Goal: Task Accomplishment & Management: Manage account settings

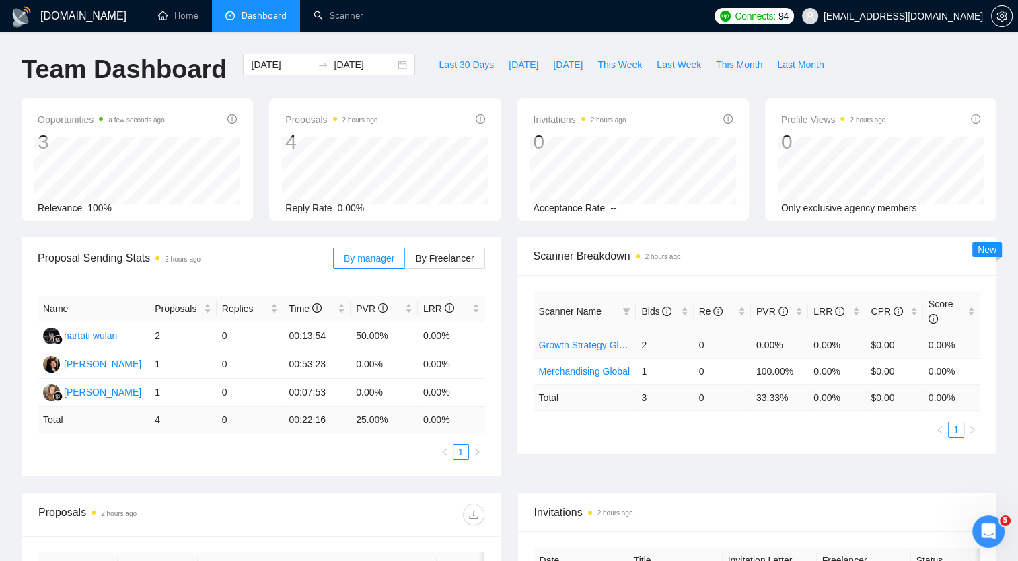
click at [568, 340] on link "Growth Strategy Global" at bounding box center [588, 345] width 98 height 11
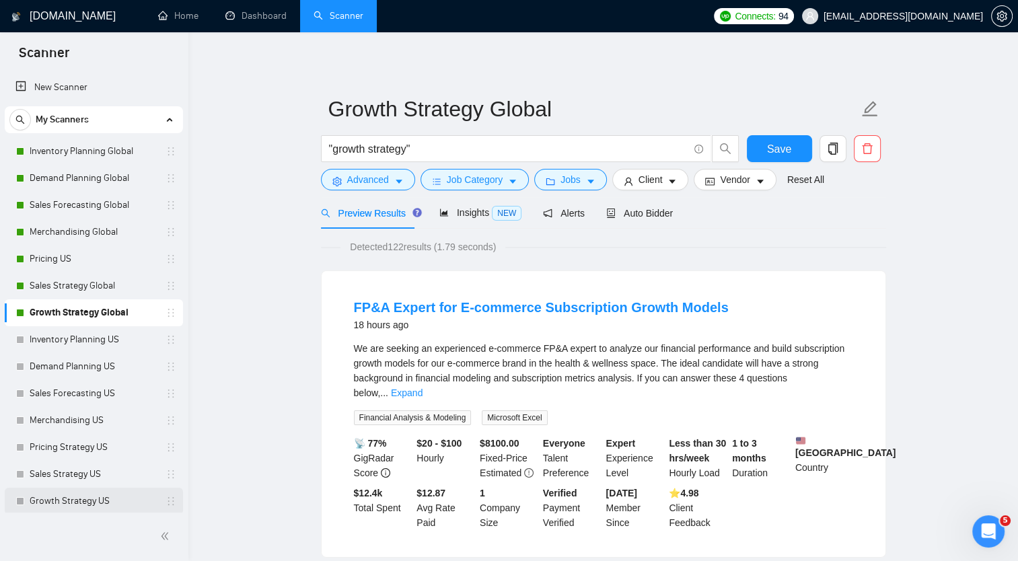
click at [89, 499] on link "Growth Strategy US" at bounding box center [94, 501] width 128 height 27
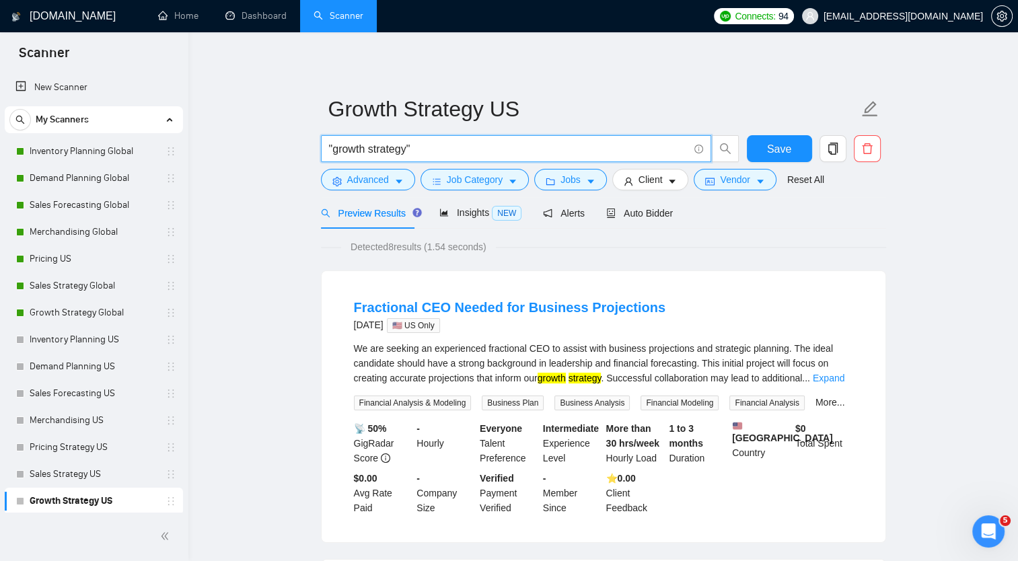
click at [439, 145] on input ""growth strategy"" at bounding box center [508, 149] width 359 height 17
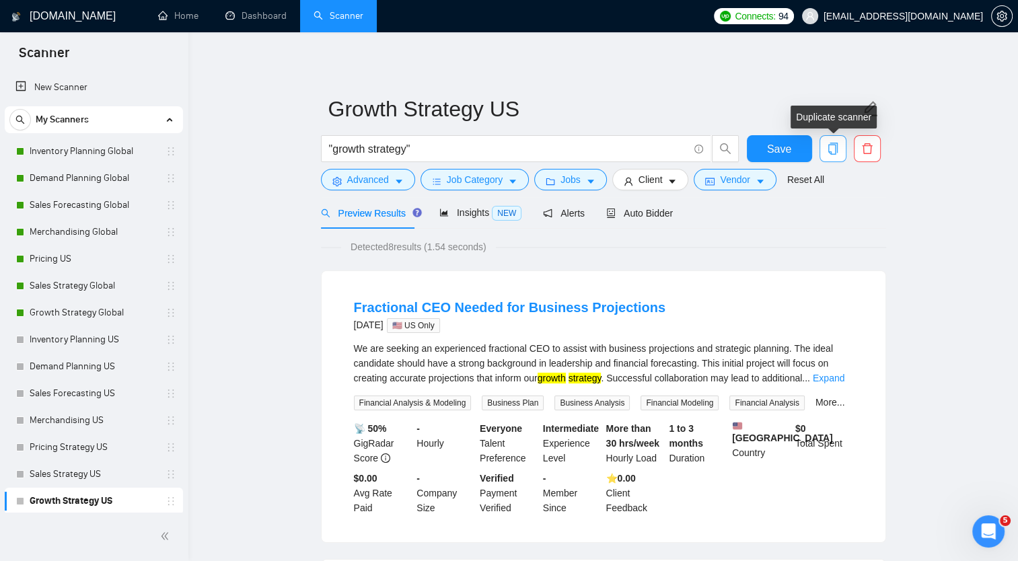
click at [834, 155] on icon "copy" at bounding box center [831, 149] width 9 height 12
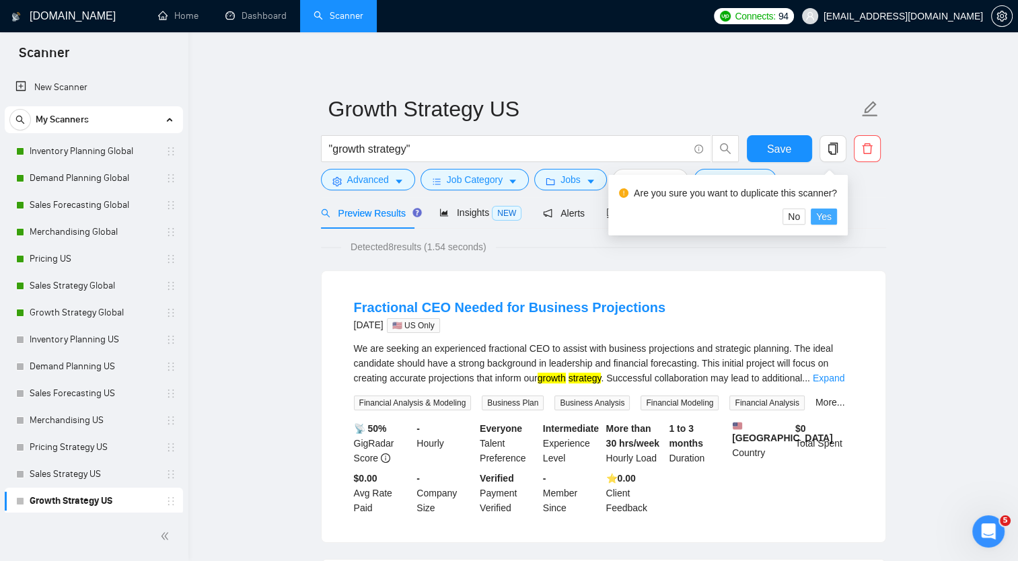
click at [827, 219] on span "Yes" at bounding box center [823, 216] width 15 height 15
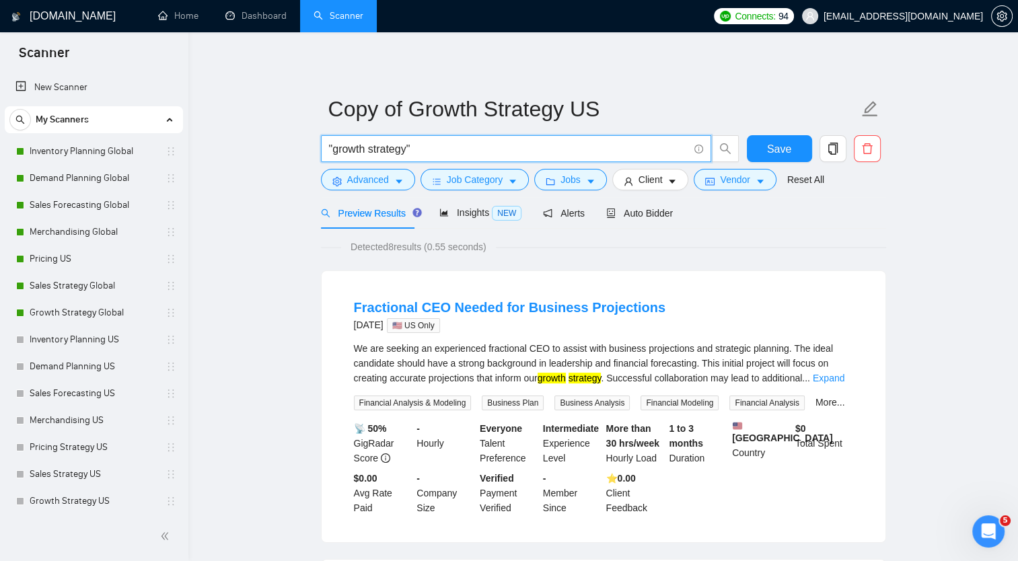
drag, startPoint x: 408, startPoint y: 151, endPoint x: 334, endPoint y: 141, distance: 75.4
click at [334, 141] on input ""growth strategy"" at bounding box center [508, 149] width 359 height 17
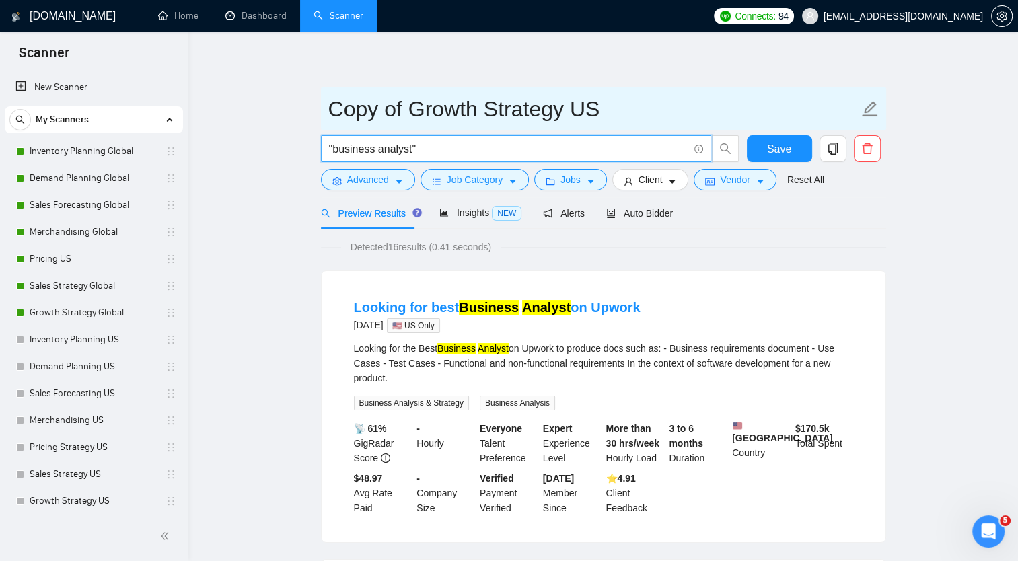
type input ""business analyst""
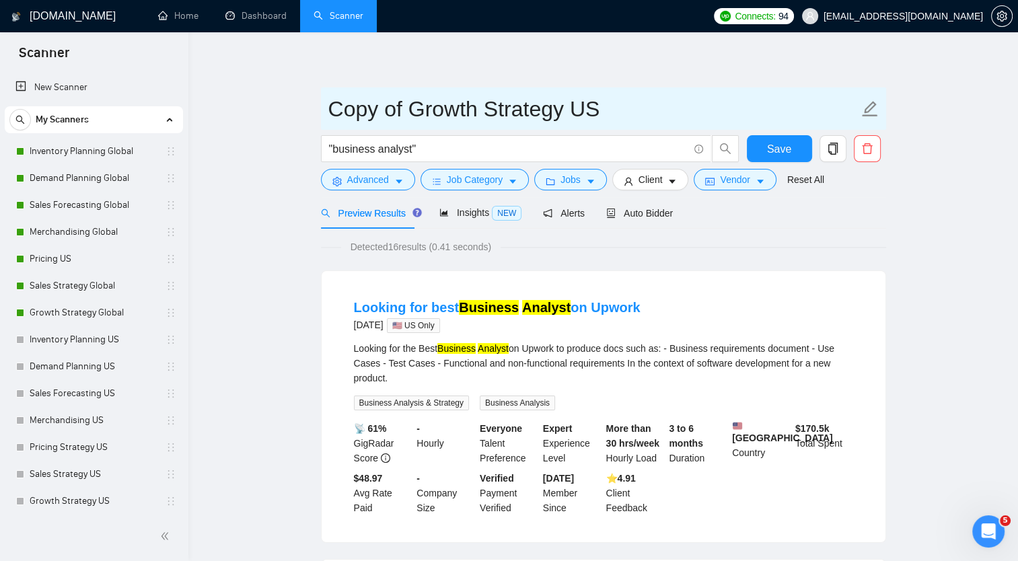
drag, startPoint x: 332, startPoint y: 106, endPoint x: 570, endPoint y: 123, distance: 239.5
click at [570, 123] on input "Copy of Growth Strategy US" at bounding box center [593, 109] width 530 height 34
type input "Business Analyst US"
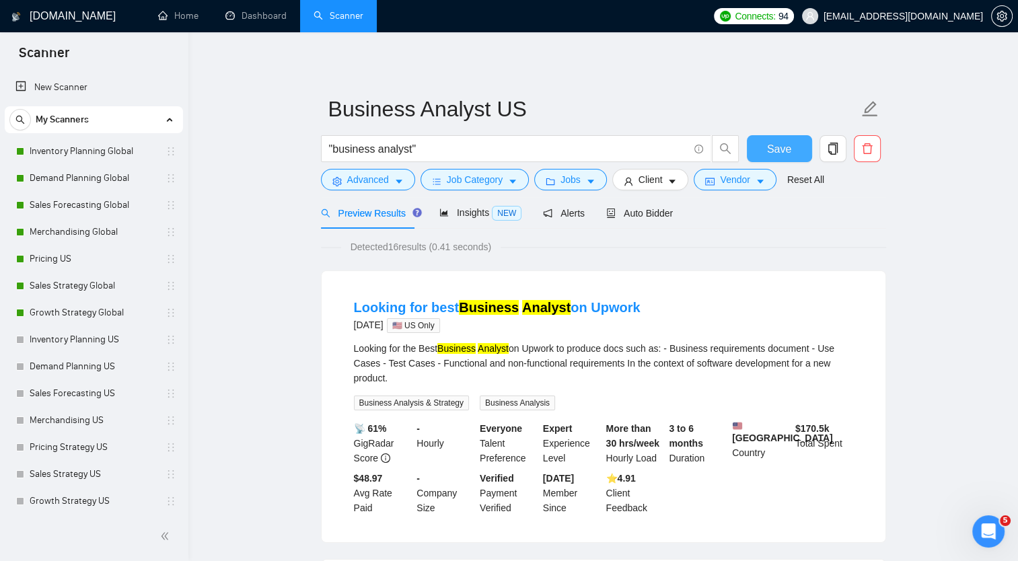
click at [784, 149] on span "Save" at bounding box center [779, 149] width 24 height 17
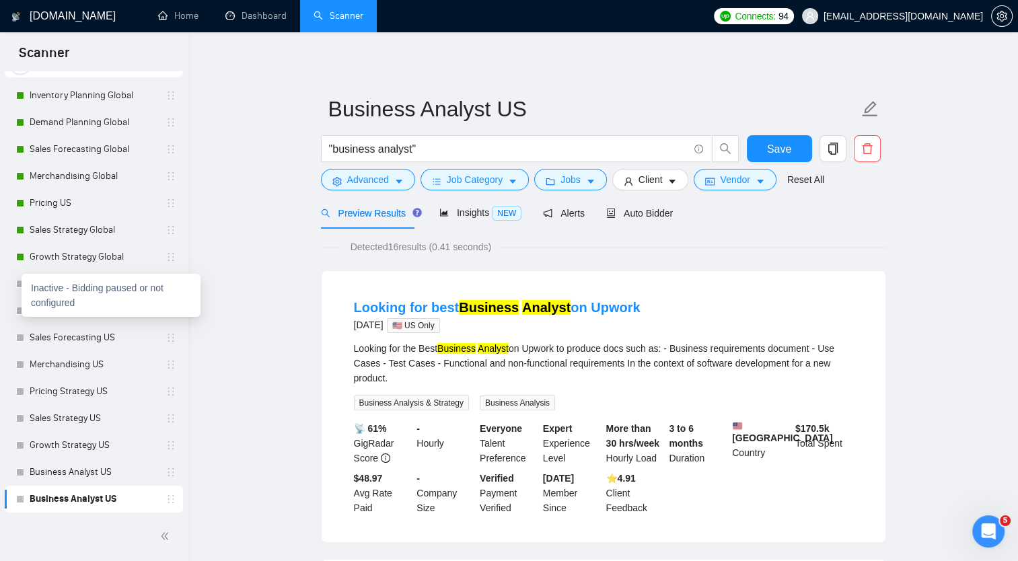
click at [23, 283] on div "Inactive - Bidding paused or not configured" at bounding box center [111, 295] width 179 height 43
click at [54, 278] on link "Inventory Planning US" at bounding box center [94, 283] width 128 height 27
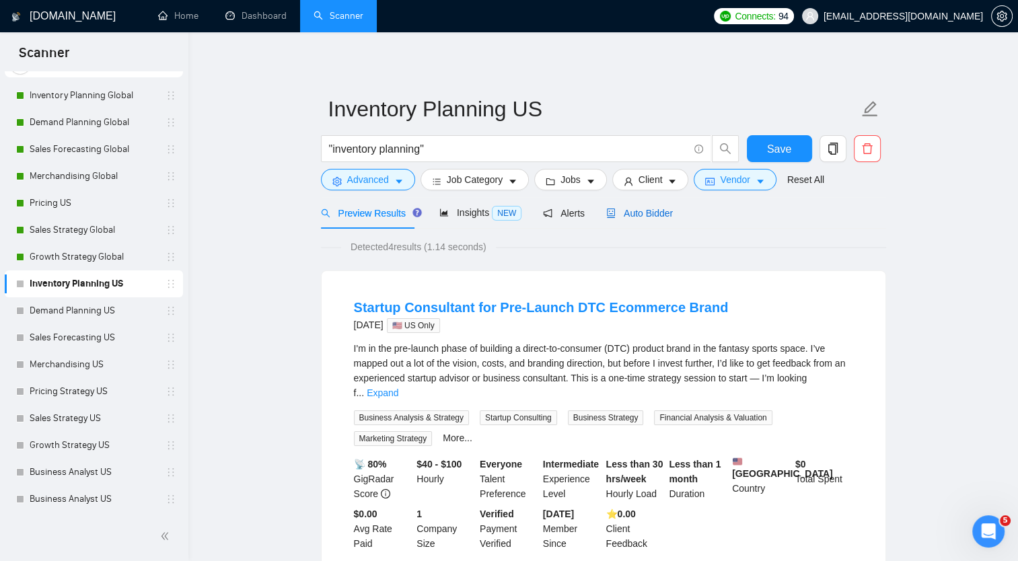
click at [647, 214] on span "Auto Bidder" at bounding box center [639, 213] width 67 height 11
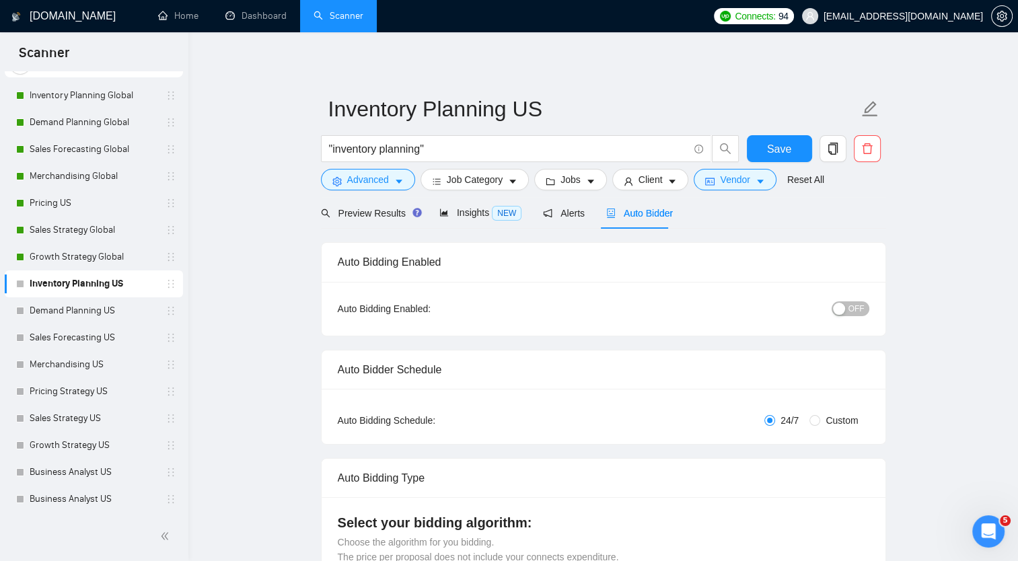
click at [860, 313] on span "OFF" at bounding box center [856, 308] width 16 height 15
click at [780, 149] on span "Save" at bounding box center [779, 149] width 24 height 17
click at [108, 317] on link "Demand Planning US" at bounding box center [94, 310] width 128 height 27
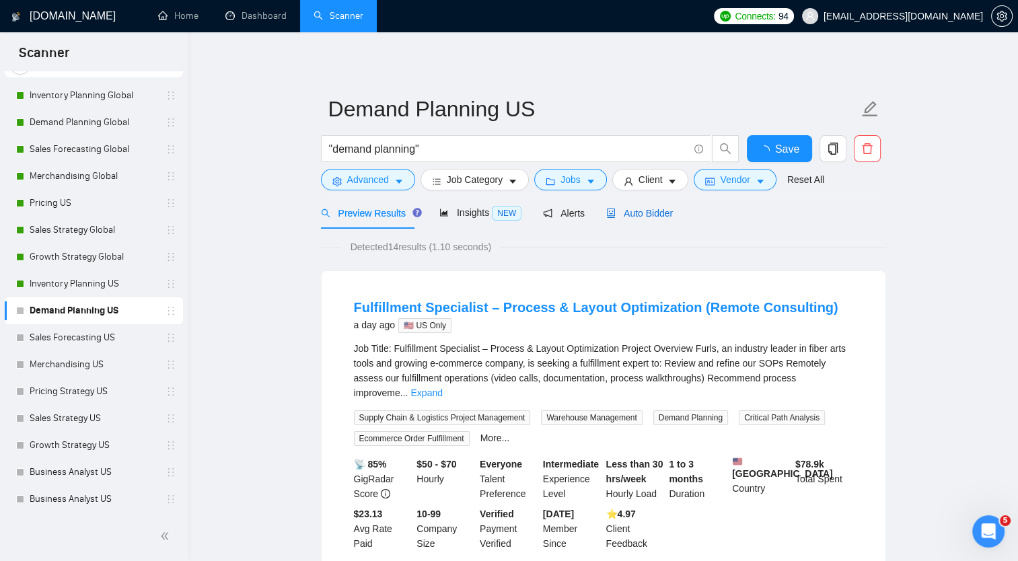
click at [614, 213] on span "Auto Bidder" at bounding box center [639, 213] width 67 height 11
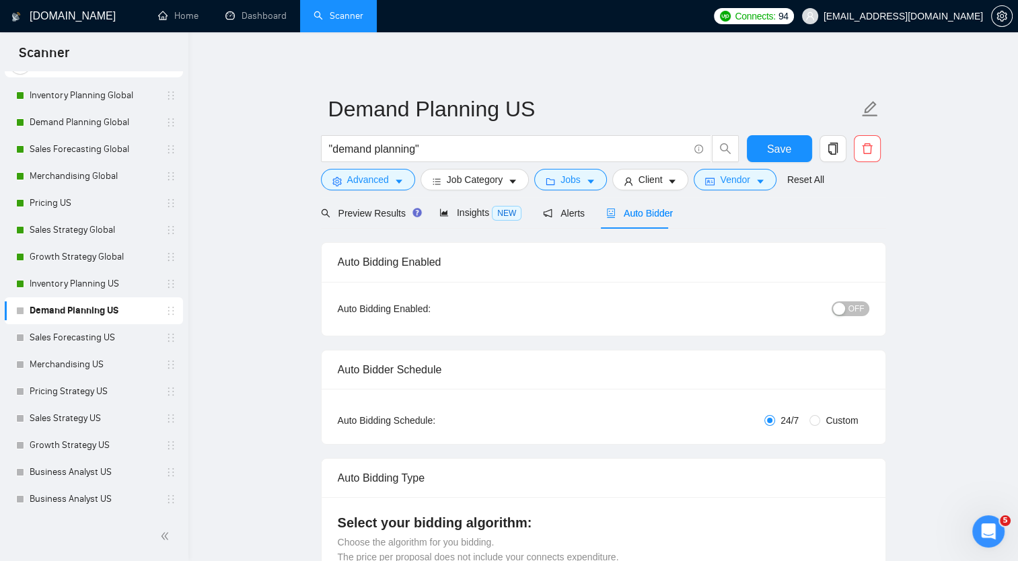
click at [853, 309] on span "OFF" at bounding box center [856, 308] width 16 height 15
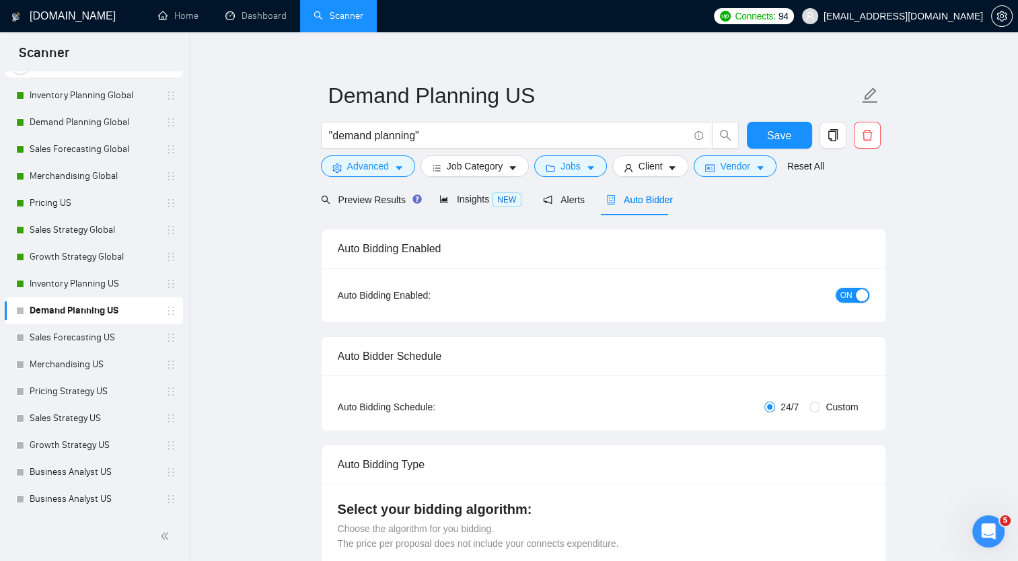
scroll to position [8, 0]
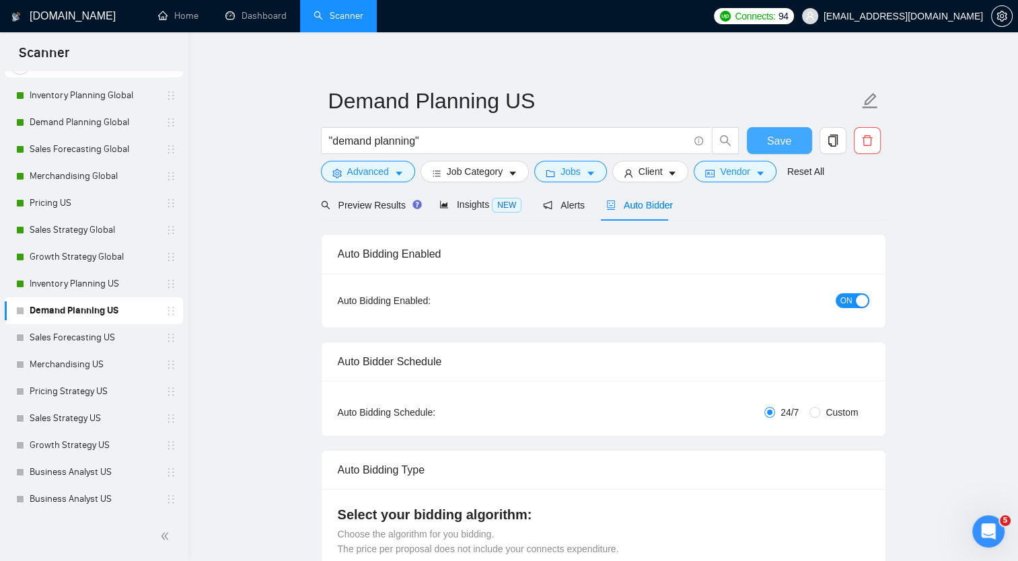
click at [780, 141] on span "Save" at bounding box center [779, 141] width 24 height 17
click at [119, 340] on link "Sales Forecasting US" at bounding box center [94, 337] width 128 height 27
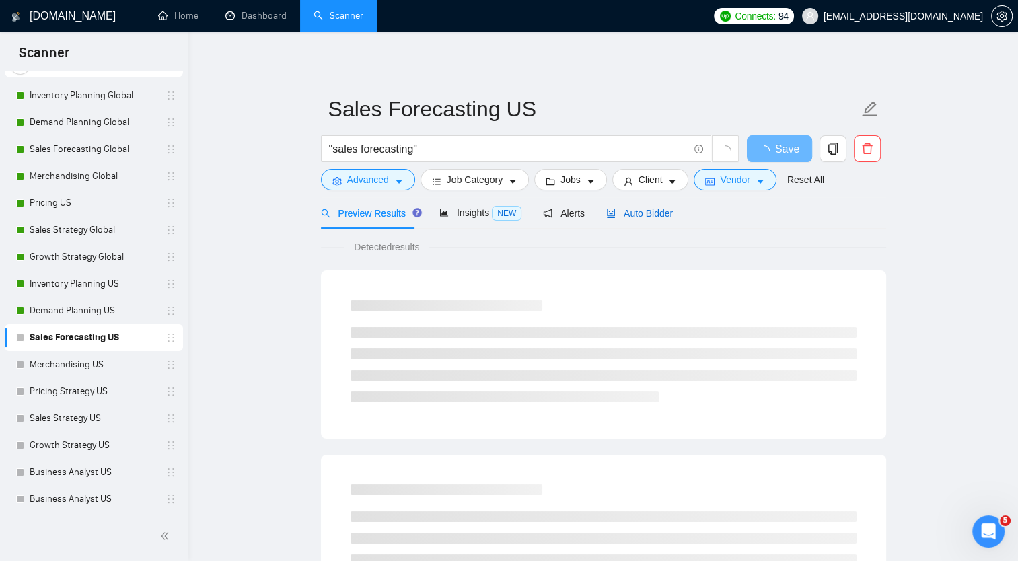
click at [629, 212] on span "Auto Bidder" at bounding box center [639, 213] width 67 height 11
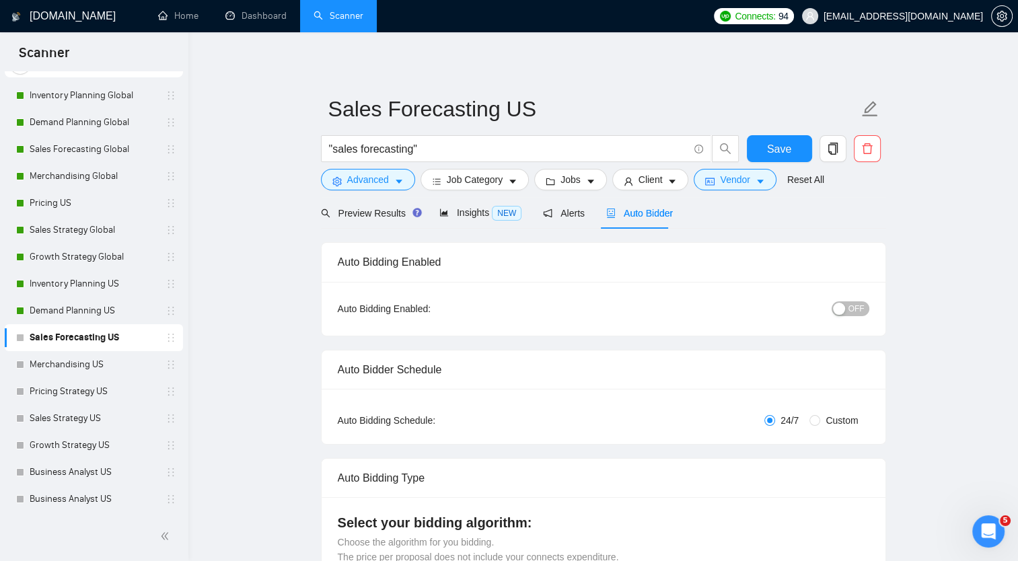
click at [851, 315] on span "OFF" at bounding box center [856, 308] width 16 height 15
click at [775, 155] on span "Save" at bounding box center [779, 149] width 24 height 17
click at [81, 373] on link "Merchandising US" at bounding box center [94, 364] width 128 height 27
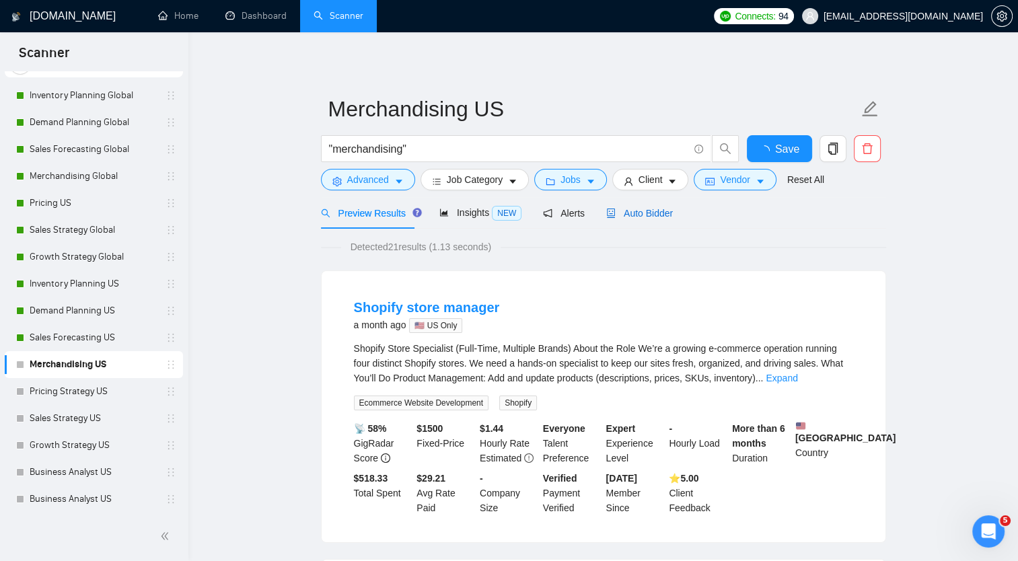
click at [630, 216] on span "Auto Bidder" at bounding box center [639, 213] width 67 height 11
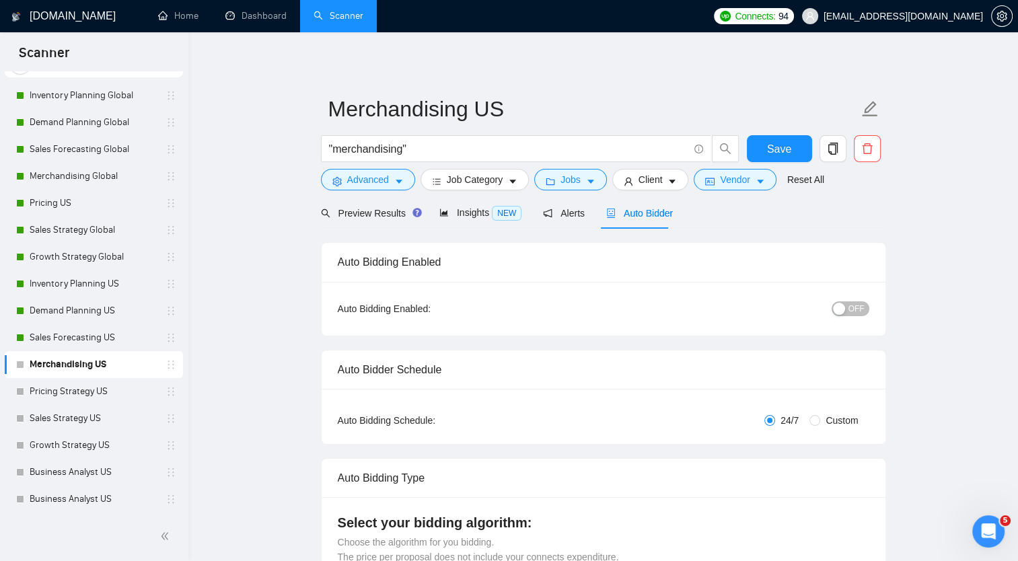
click at [853, 306] on span "OFF" at bounding box center [856, 308] width 16 height 15
click at [770, 152] on span "Save" at bounding box center [779, 149] width 24 height 17
click at [98, 397] on link "Pricing Strategy US" at bounding box center [94, 391] width 128 height 27
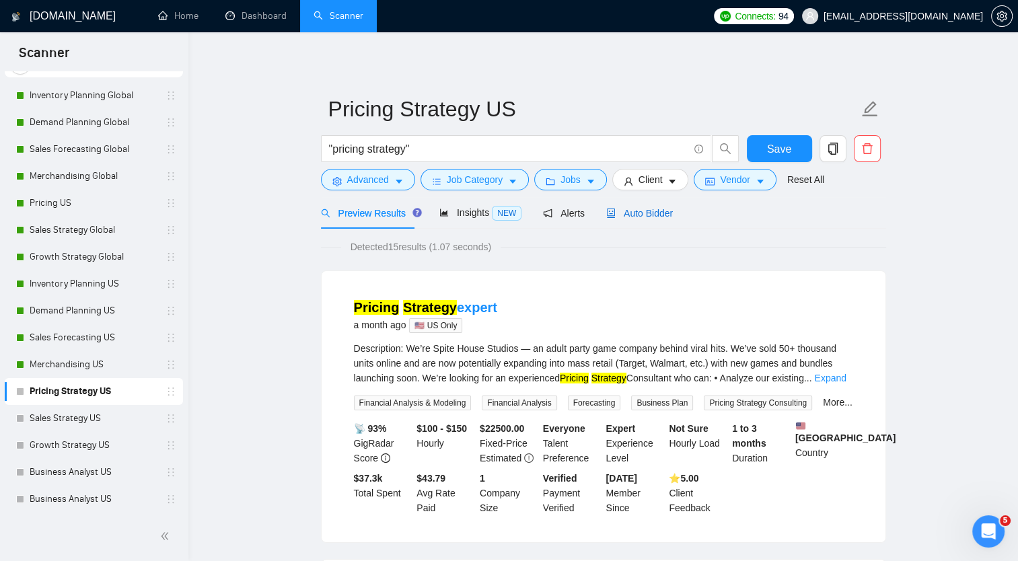
click at [636, 215] on span "Auto Bidder" at bounding box center [639, 213] width 67 height 11
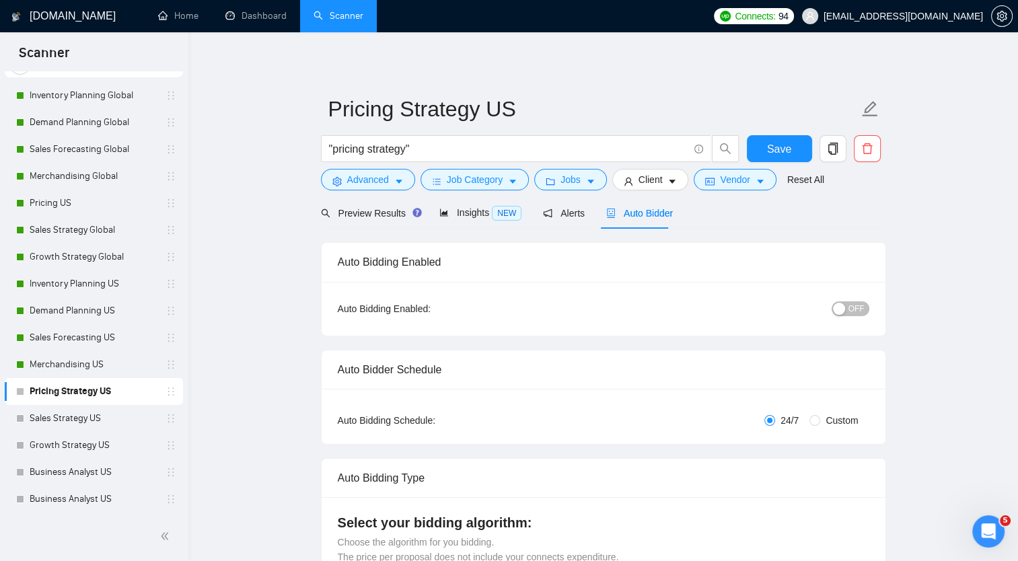
click at [853, 303] on span "OFF" at bounding box center [856, 308] width 16 height 15
click at [778, 144] on span "Save" at bounding box center [779, 149] width 24 height 17
click at [83, 421] on link "Sales Strategy US" at bounding box center [94, 418] width 128 height 27
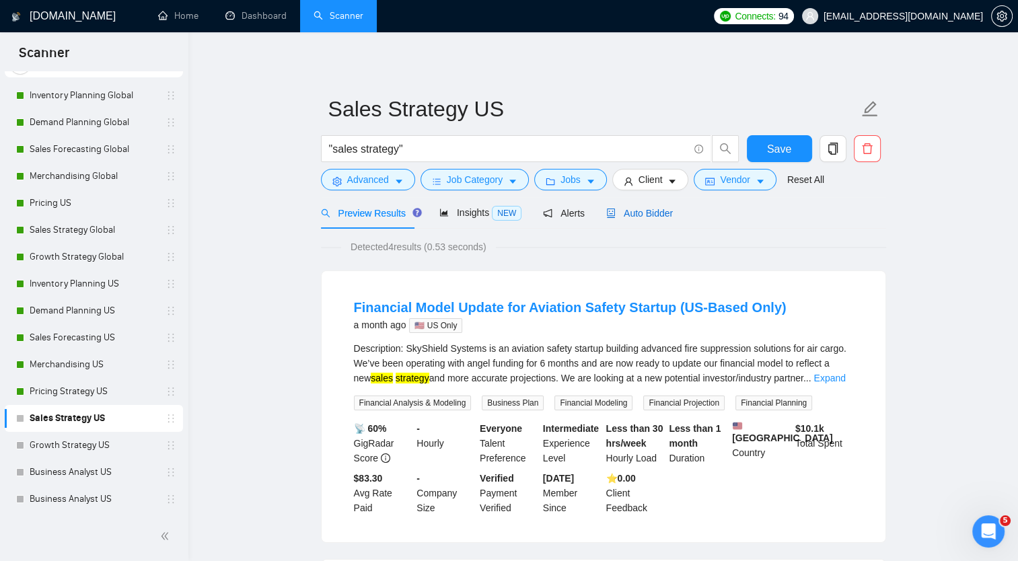
click at [634, 213] on span "Auto Bidder" at bounding box center [639, 213] width 67 height 11
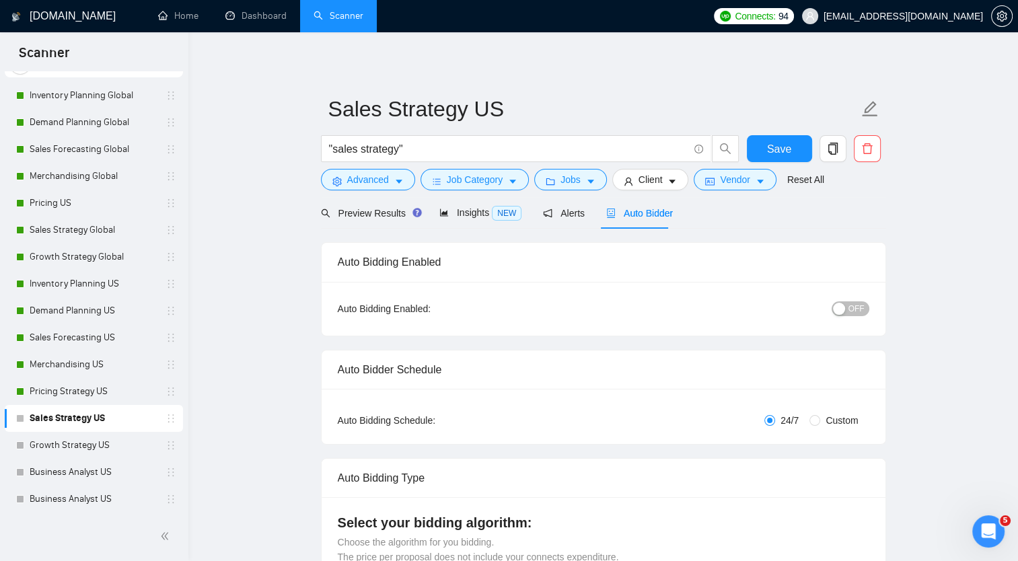
click at [848, 308] on button "OFF" at bounding box center [850, 308] width 38 height 15
click at [785, 138] on button "Save" at bounding box center [779, 148] width 65 height 27
click at [105, 447] on link "Growth Strategy US" at bounding box center [94, 445] width 128 height 27
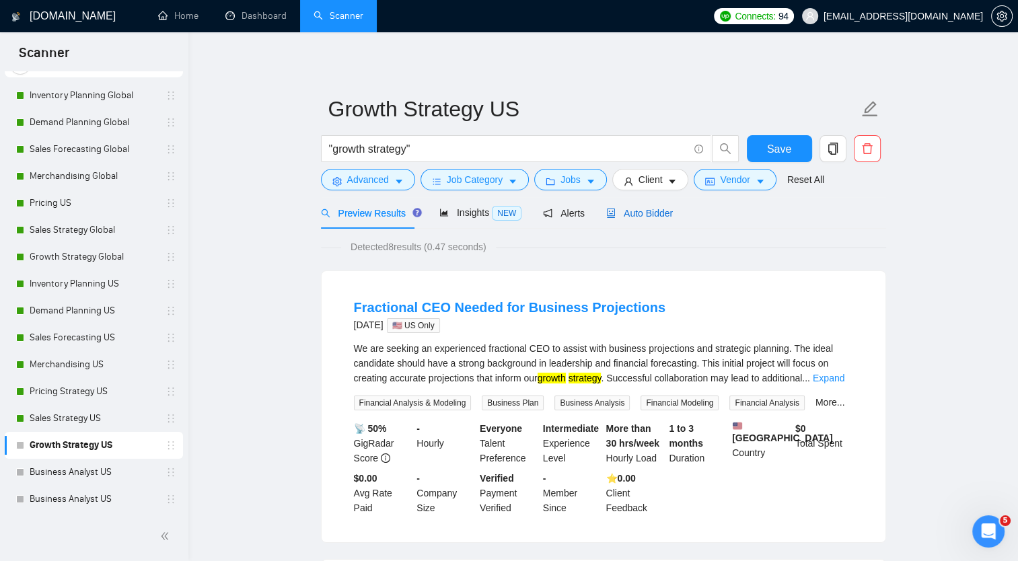
click at [627, 215] on span "Auto Bidder" at bounding box center [639, 213] width 67 height 11
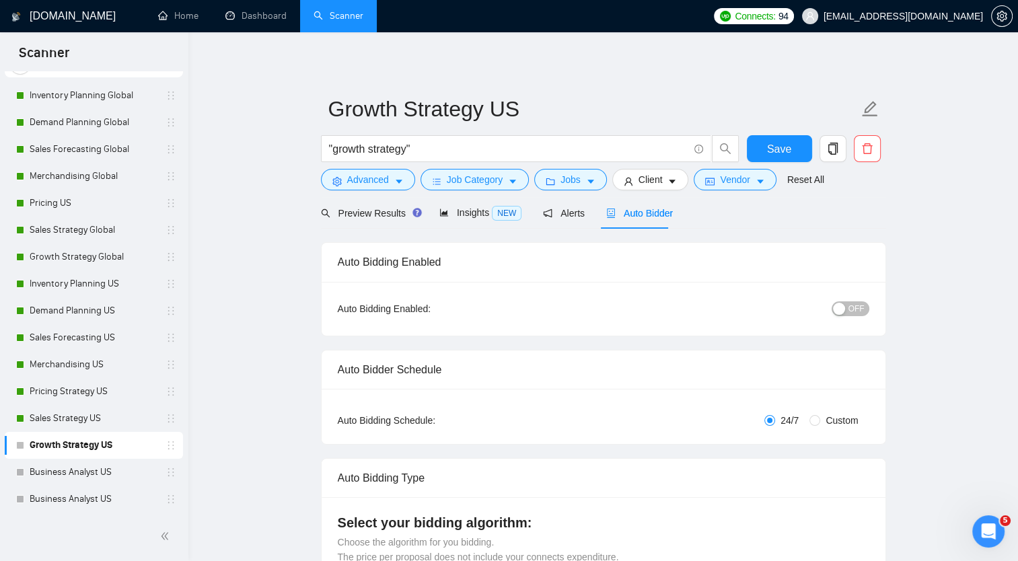
click at [854, 308] on span "OFF" at bounding box center [856, 308] width 16 height 15
click at [769, 144] on span "Save" at bounding box center [779, 149] width 24 height 17
click at [131, 447] on link "Growth Strategy US" at bounding box center [94, 445] width 128 height 27
click at [770, 157] on button "Save" at bounding box center [779, 148] width 65 height 27
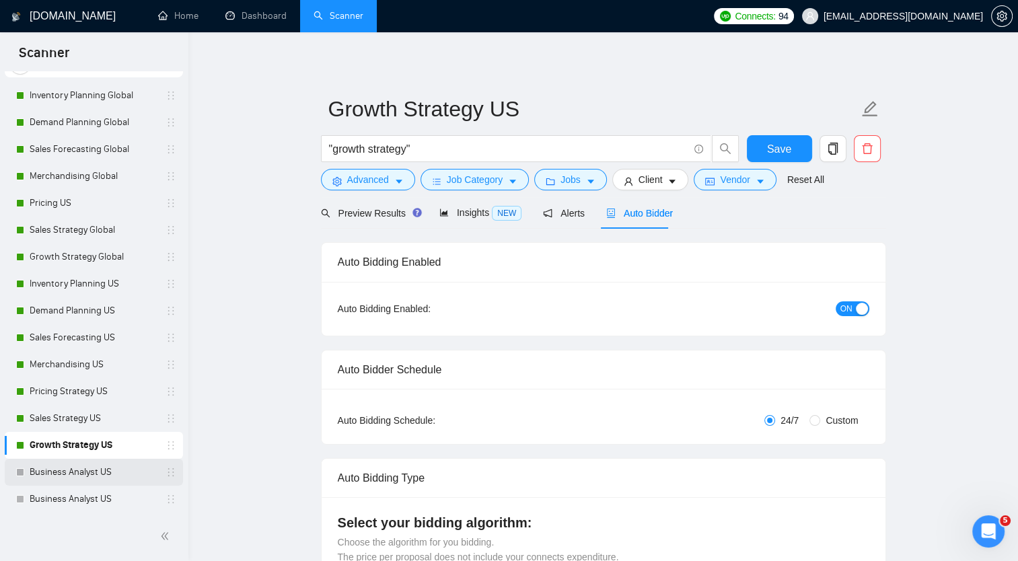
click at [91, 472] on link "Business Analyst US" at bounding box center [94, 472] width 128 height 27
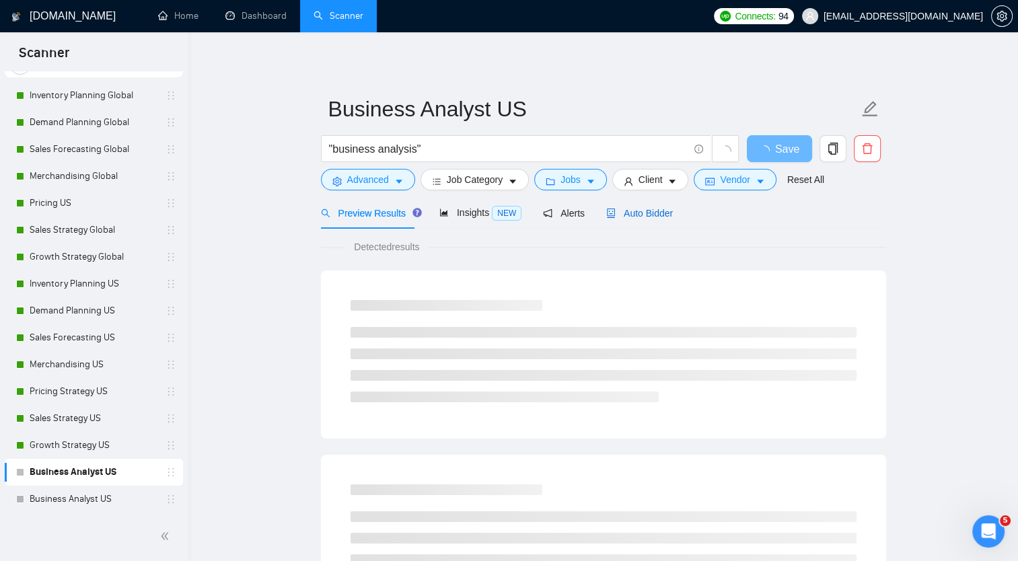
click at [635, 214] on span "Auto Bidder" at bounding box center [639, 213] width 67 height 11
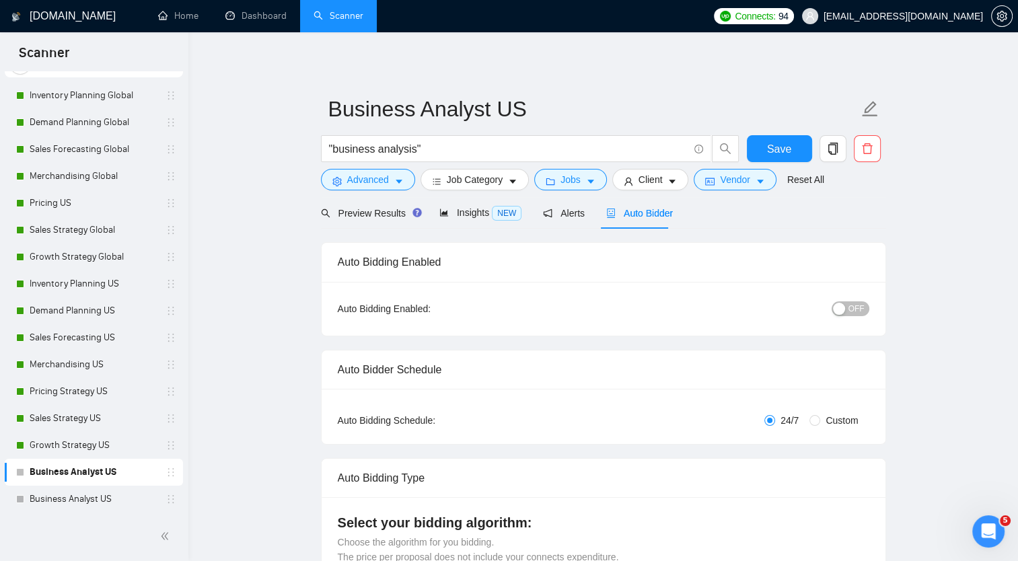
click at [856, 302] on span "OFF" at bounding box center [856, 308] width 16 height 15
click at [780, 159] on button "Save" at bounding box center [779, 148] width 65 height 27
click at [168, 501] on icon "holder" at bounding box center [170, 499] width 11 height 11
click at [156, 509] on link "Business Analyst US" at bounding box center [94, 499] width 128 height 27
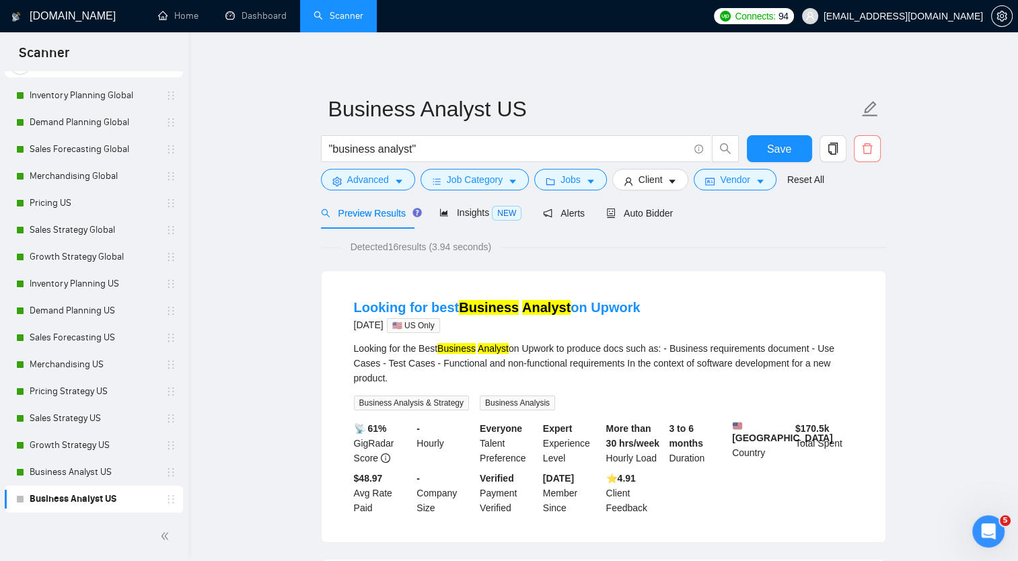
click at [873, 154] on span "delete" at bounding box center [867, 149] width 26 height 12
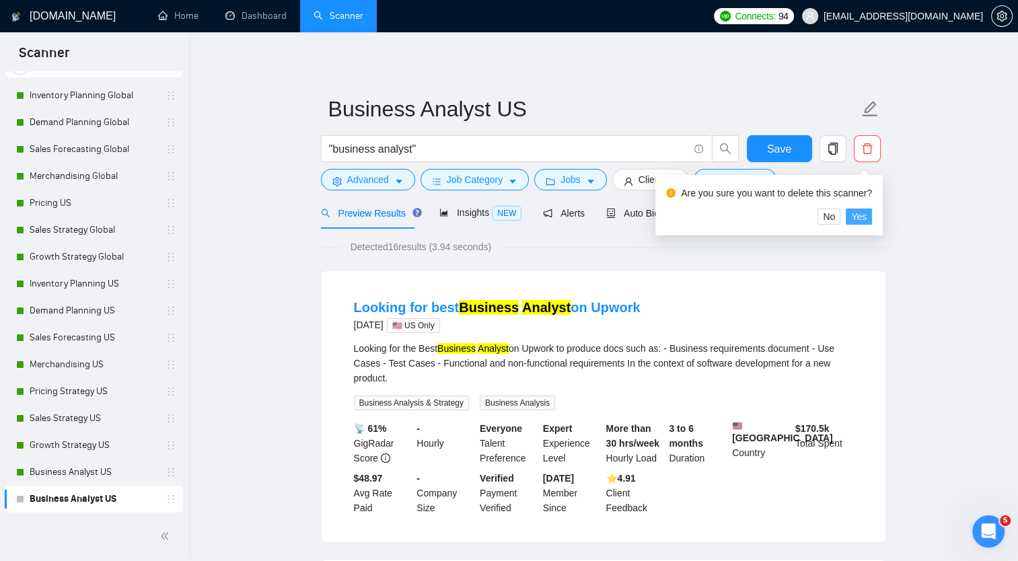
click at [858, 217] on span "Yes" at bounding box center [858, 216] width 15 height 15
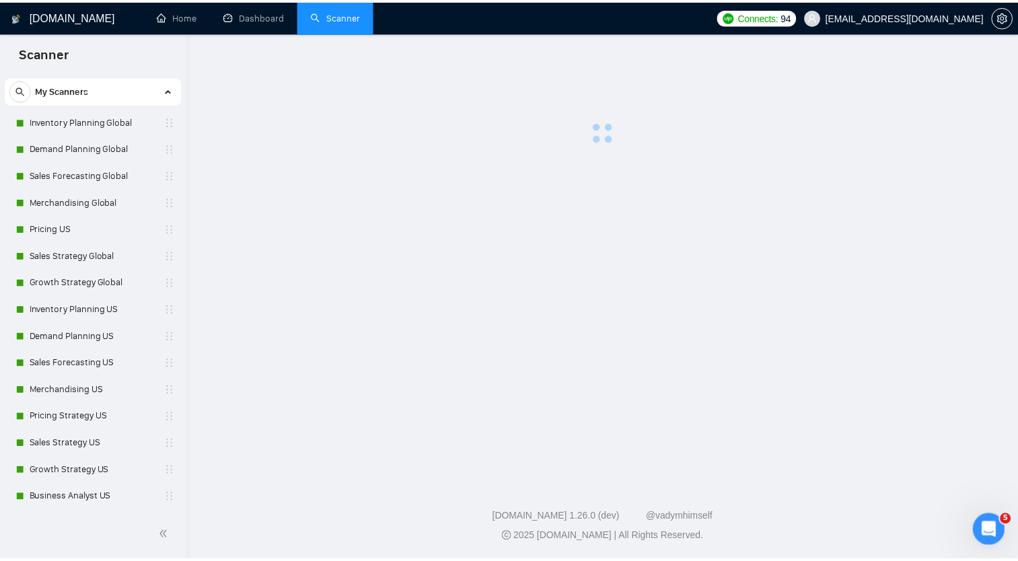
scroll to position [30, 0]
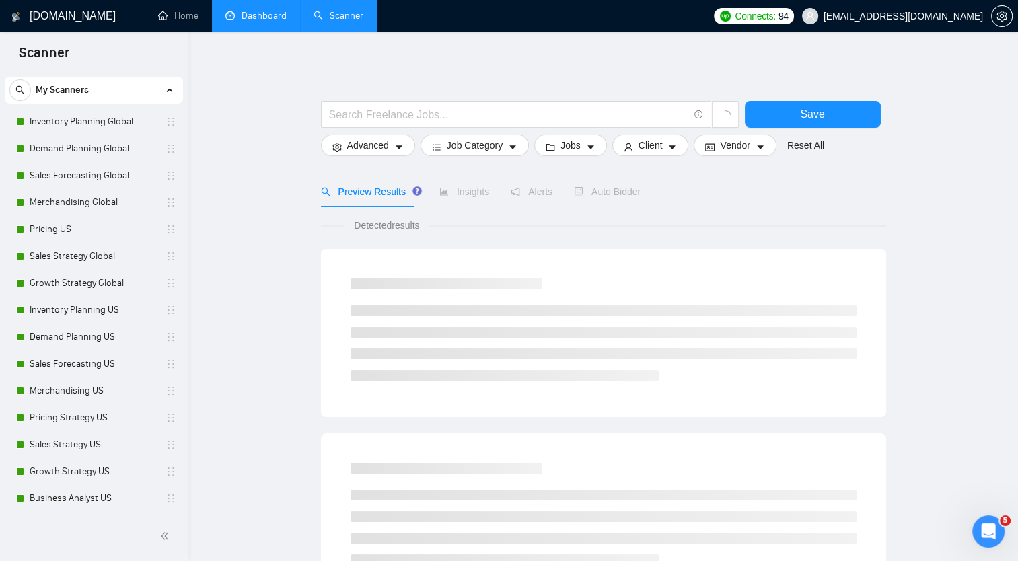
click at [254, 18] on link "Dashboard" at bounding box center [255, 15] width 61 height 11
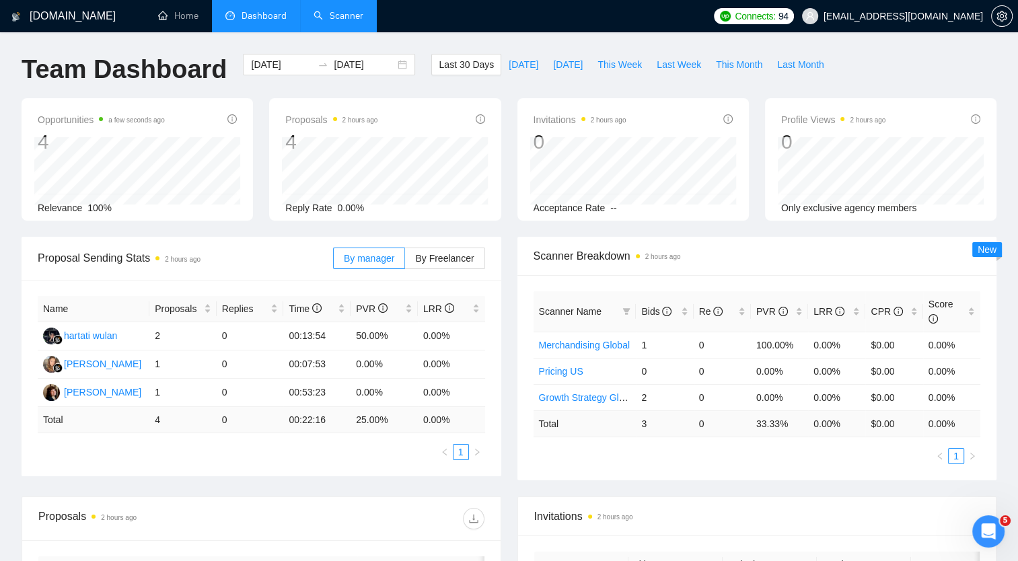
click at [342, 15] on link "Scanner" at bounding box center [338, 15] width 50 height 11
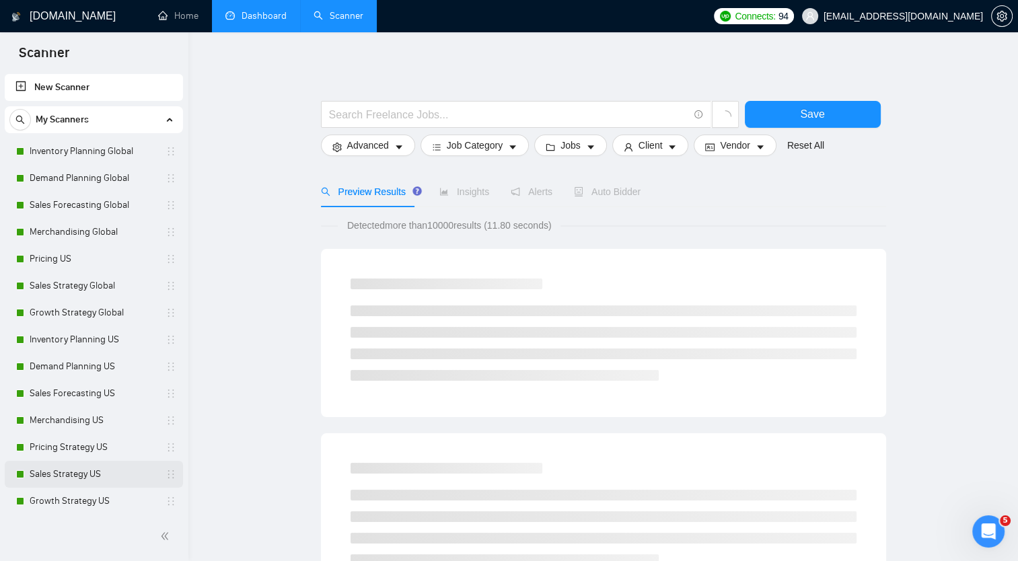
scroll to position [29, 0]
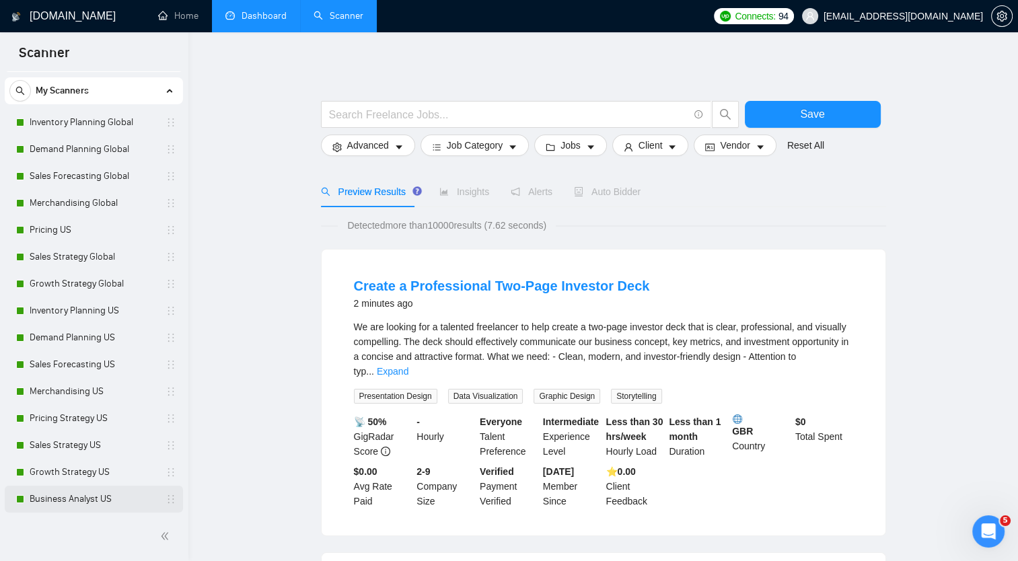
click at [76, 503] on link "Business Analyst US" at bounding box center [94, 499] width 128 height 27
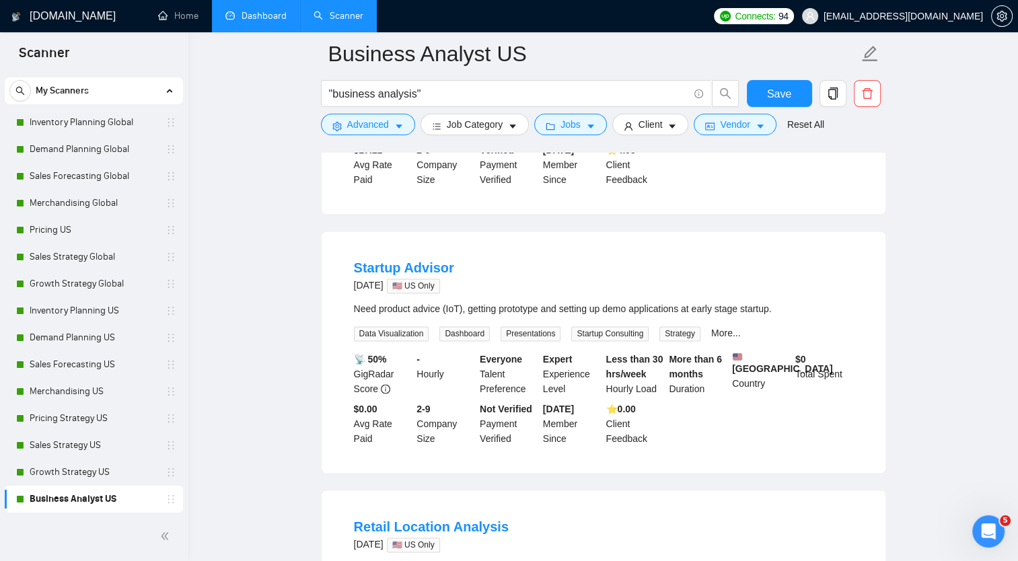
scroll to position [1954, 0]
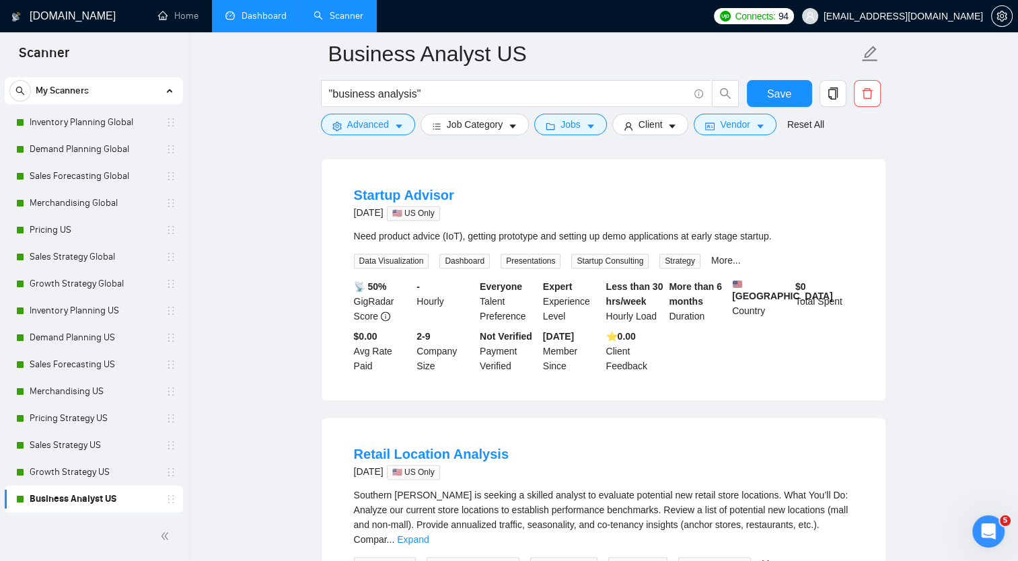
click at [269, 10] on link "Dashboard" at bounding box center [255, 15] width 61 height 11
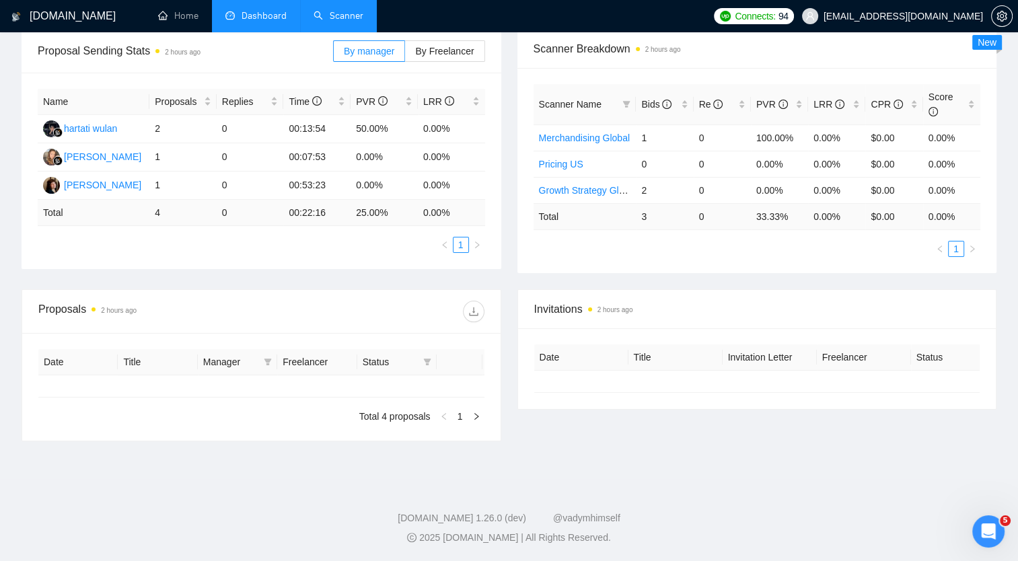
type input "[DATE]"
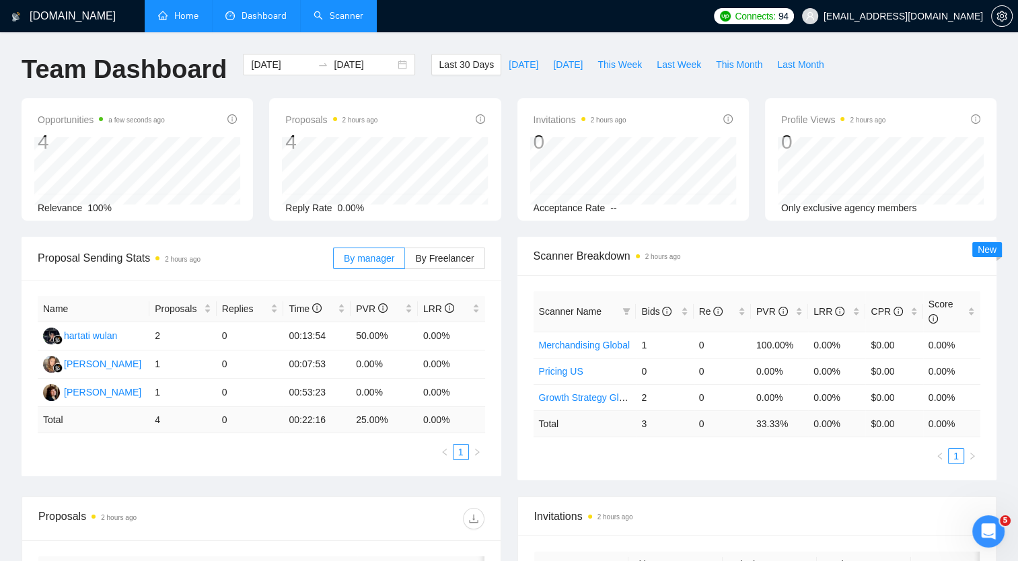
click at [183, 22] on link "Home" at bounding box center [178, 15] width 40 height 11
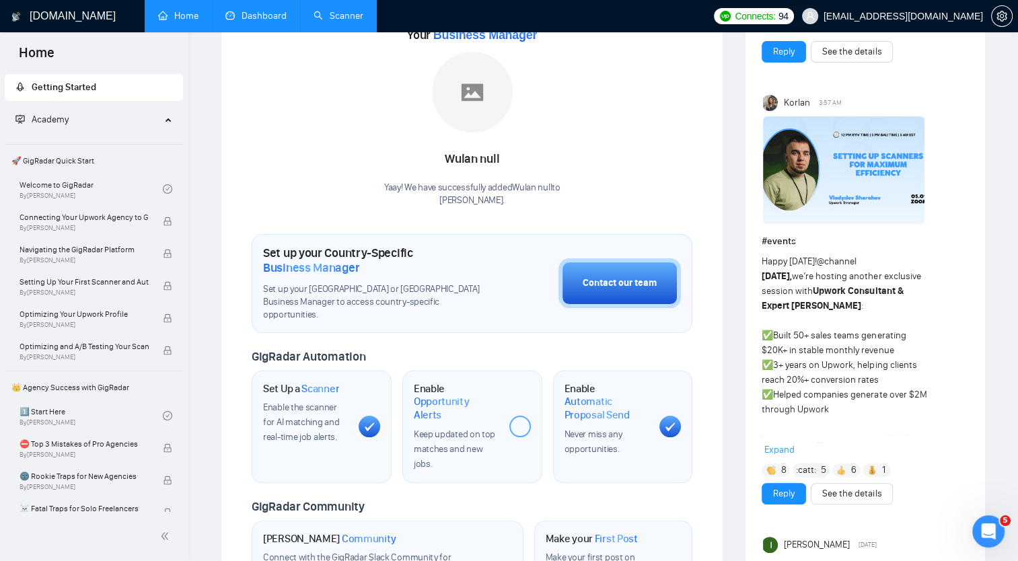
scroll to position [196, 0]
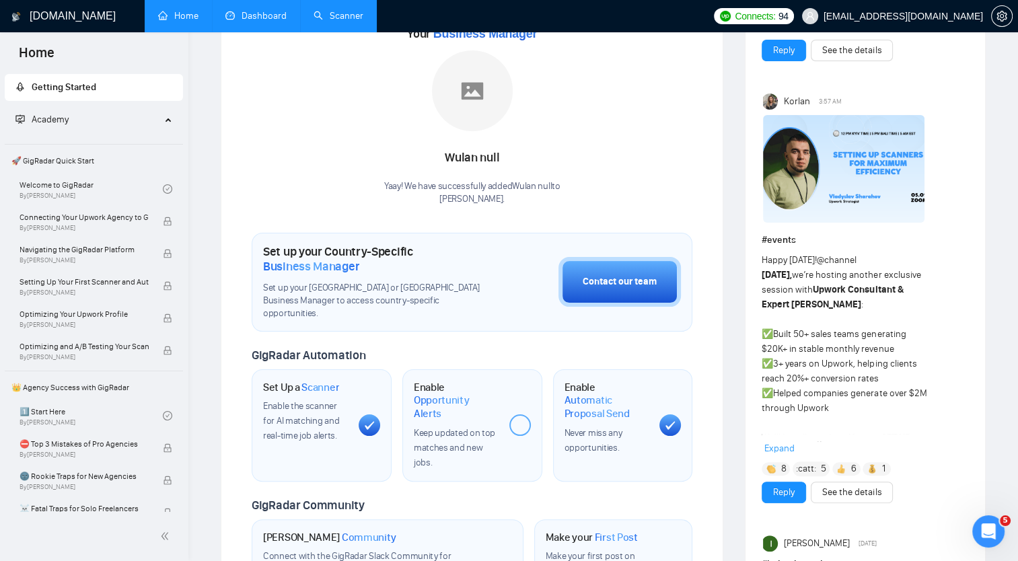
click at [263, 14] on link "Dashboard" at bounding box center [255, 15] width 61 height 11
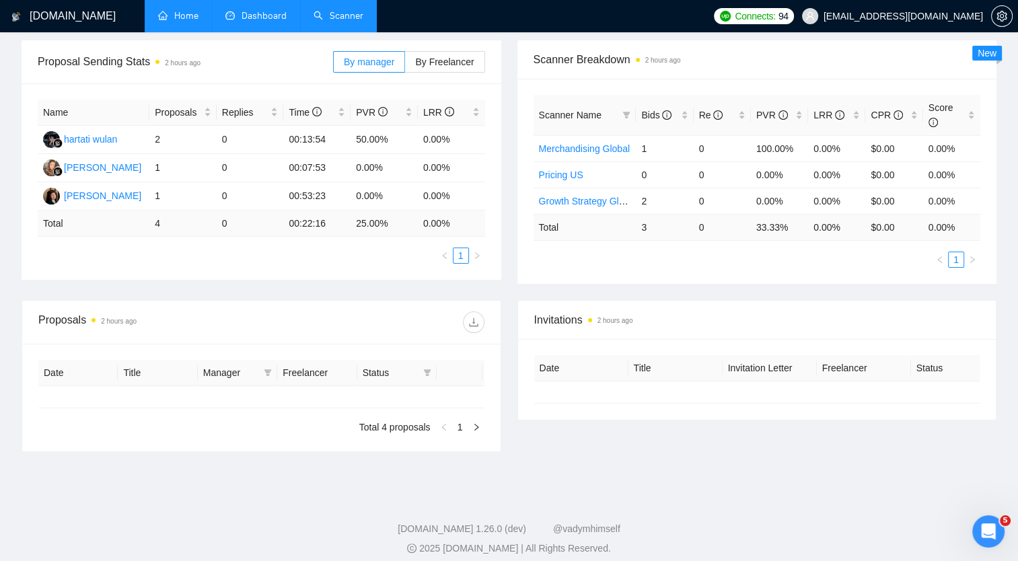
type input "[DATE]"
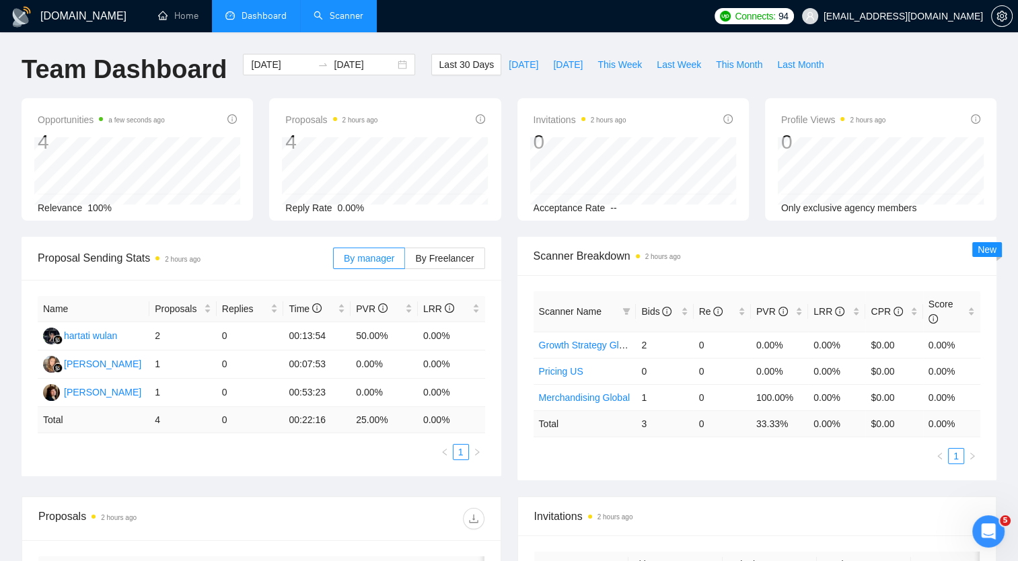
click at [341, 22] on link "Scanner" at bounding box center [338, 15] width 50 height 11
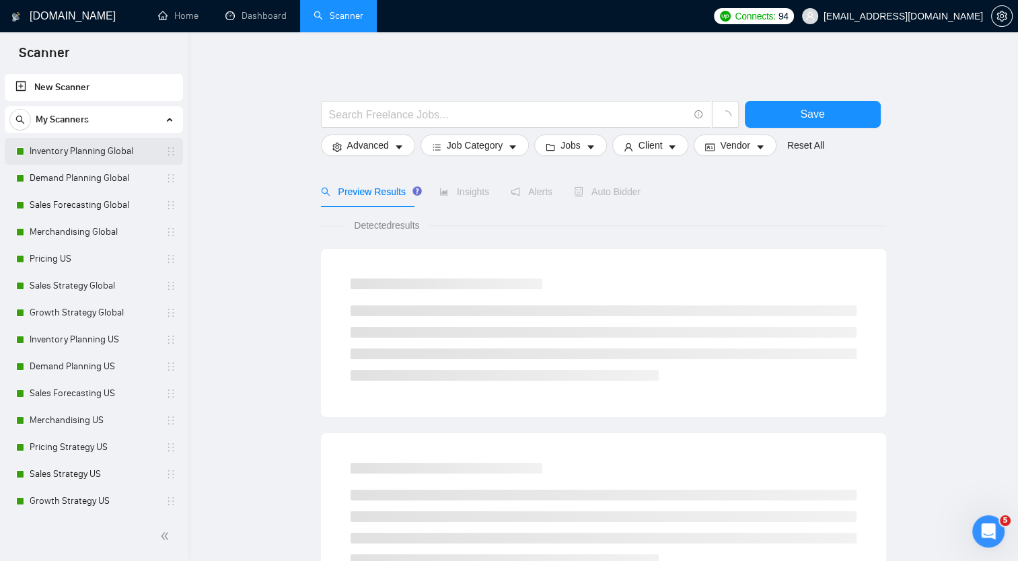
click at [71, 155] on link "Inventory Planning Global" at bounding box center [94, 151] width 128 height 27
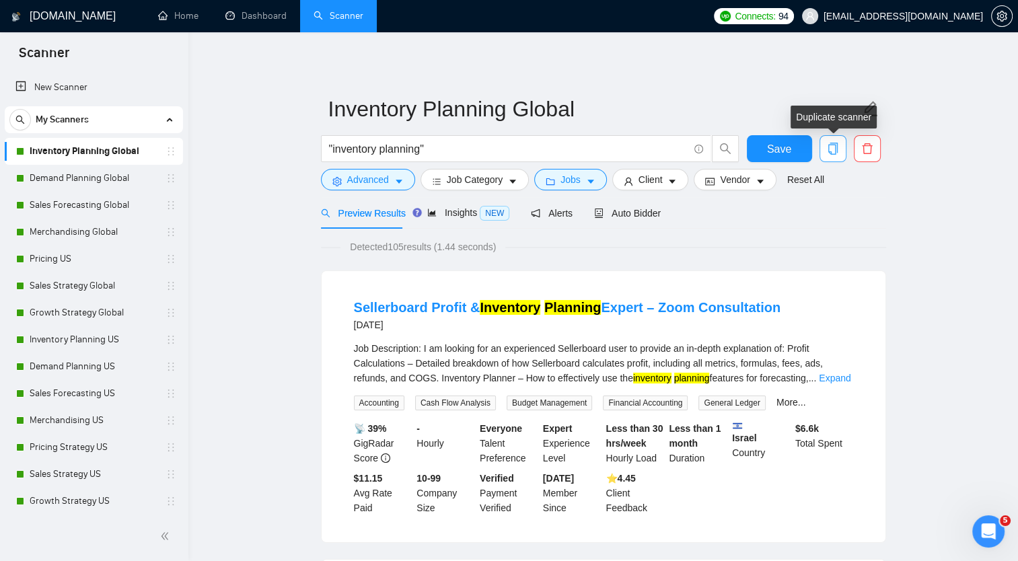
click at [834, 154] on icon "copy" at bounding box center [831, 149] width 9 height 12
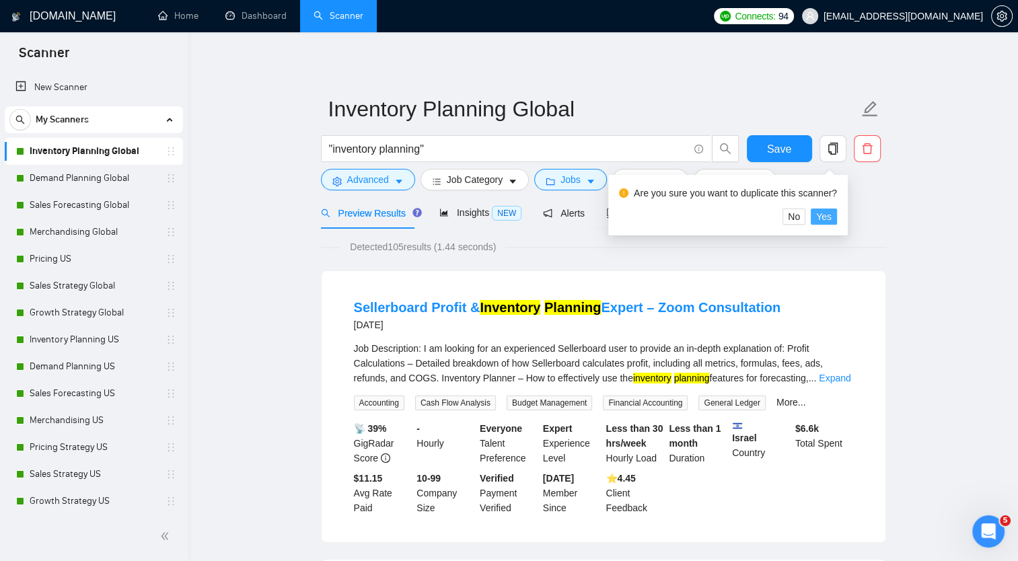
click at [827, 219] on span "Yes" at bounding box center [823, 216] width 15 height 15
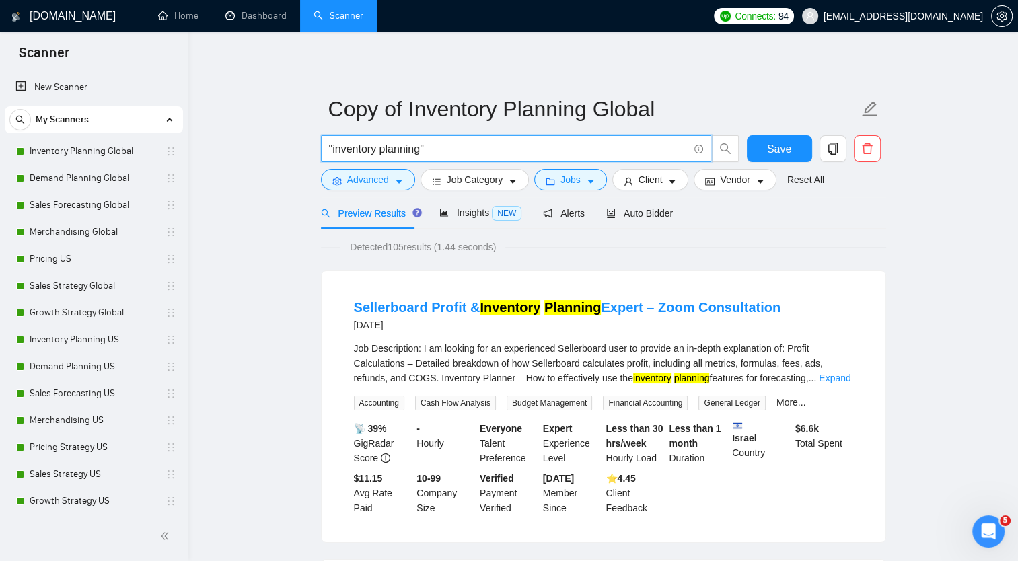
drag, startPoint x: 334, startPoint y: 151, endPoint x: 421, endPoint y: 151, distance: 87.5
click at [421, 151] on input ""inventory planning"" at bounding box center [508, 149] width 359 height 17
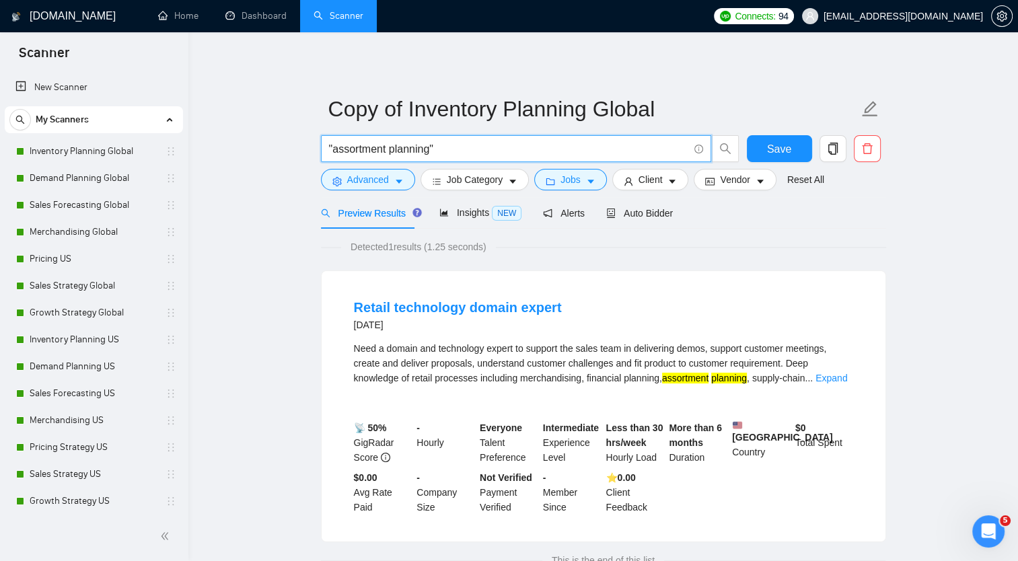
click at [413, 151] on input ""assortment planning"" at bounding box center [508, 149] width 359 height 17
drag, startPoint x: 411, startPoint y: 147, endPoint x: 430, endPoint y: 148, distance: 18.9
click at [430, 148] on input ""assortment planning"" at bounding box center [508, 149] width 359 height 17
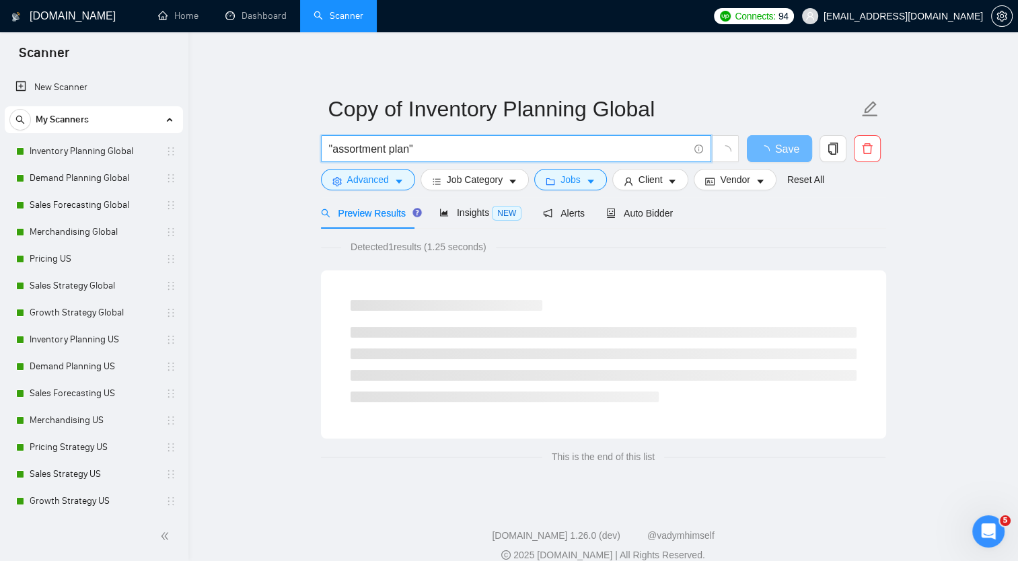
click at [810, 238] on div "Detected 1 results (1.25 seconds) This is the end of this list" at bounding box center [603, 352] width 565 height 246
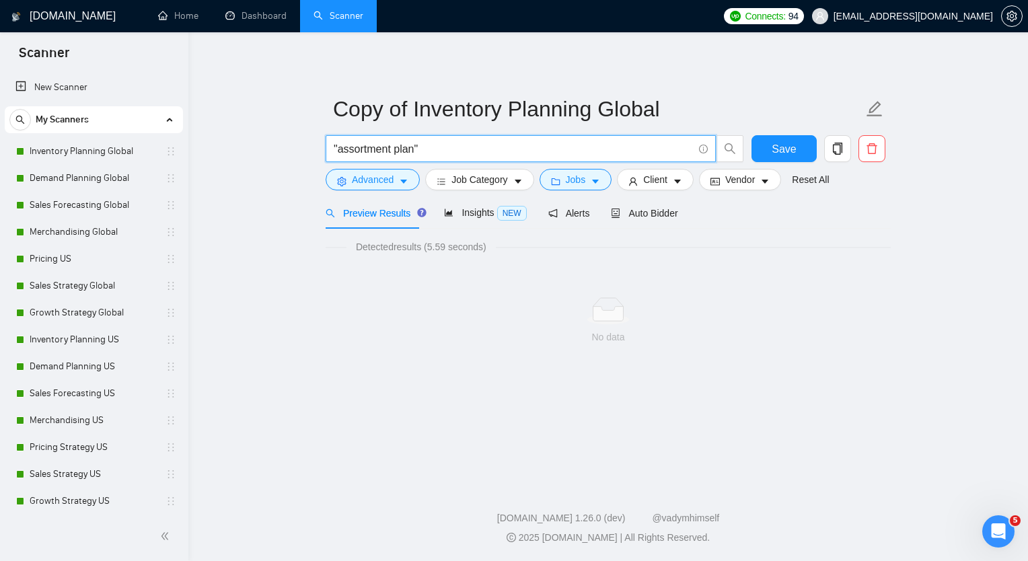
drag, startPoint x: 392, startPoint y: 148, endPoint x: 447, endPoint y: 143, distance: 55.4
click at [447, 143] on input ""assortment plan"" at bounding box center [513, 149] width 359 height 17
type input ""assortment""
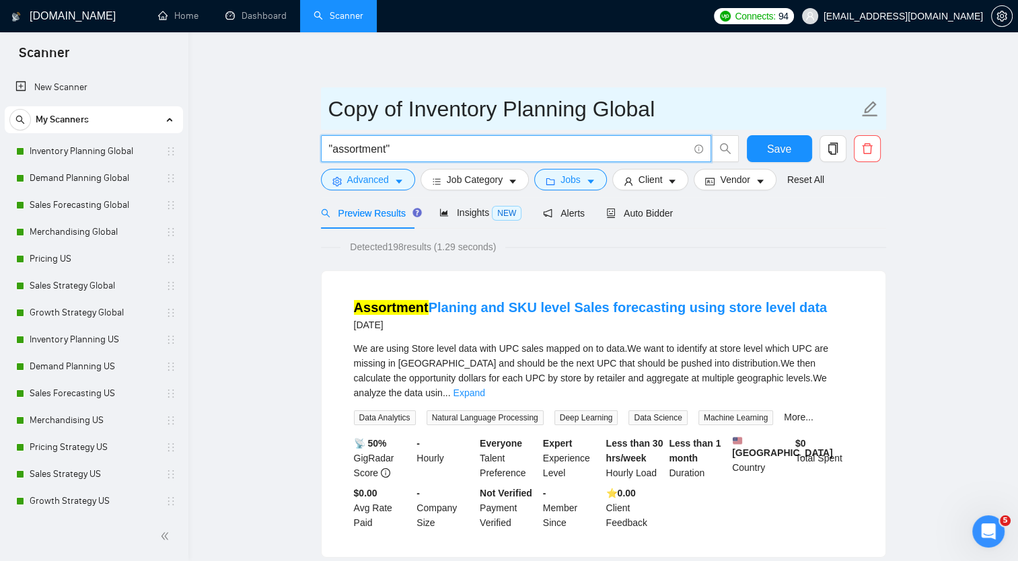
click at [344, 112] on input "Copy of Inventory Planning Global" at bounding box center [593, 109] width 530 height 34
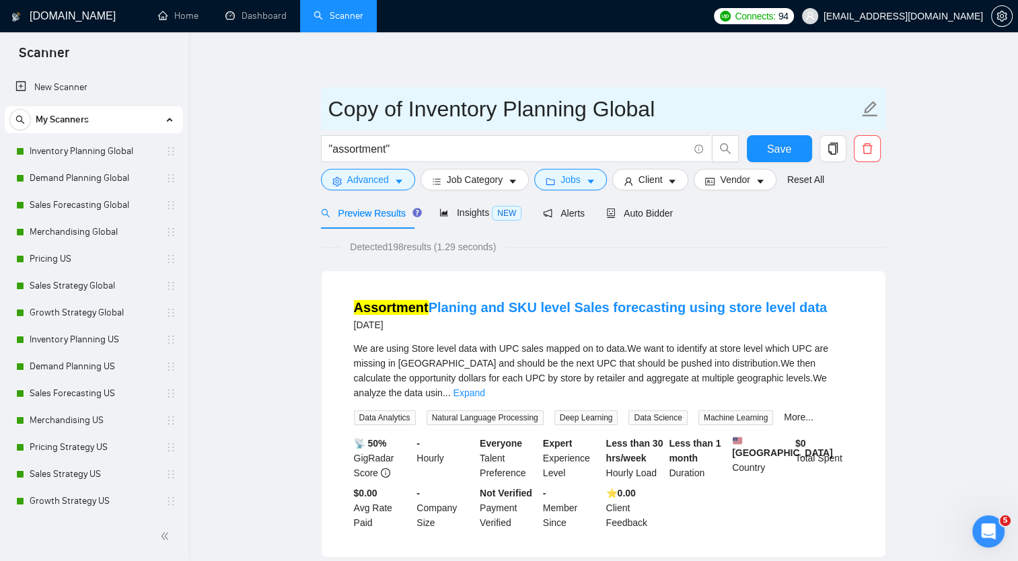
drag, startPoint x: 328, startPoint y: 108, endPoint x: 598, endPoint y: 108, distance: 269.8
click at [594, 108] on input "Copy of Inventory Planning Global" at bounding box center [593, 109] width 530 height 34
drag, startPoint x: 450, startPoint y: 109, endPoint x: 559, endPoint y: 121, distance: 109.7
click at [559, 121] on input "Assortment Global" at bounding box center [593, 109] width 530 height 34
type input "Assortment US"
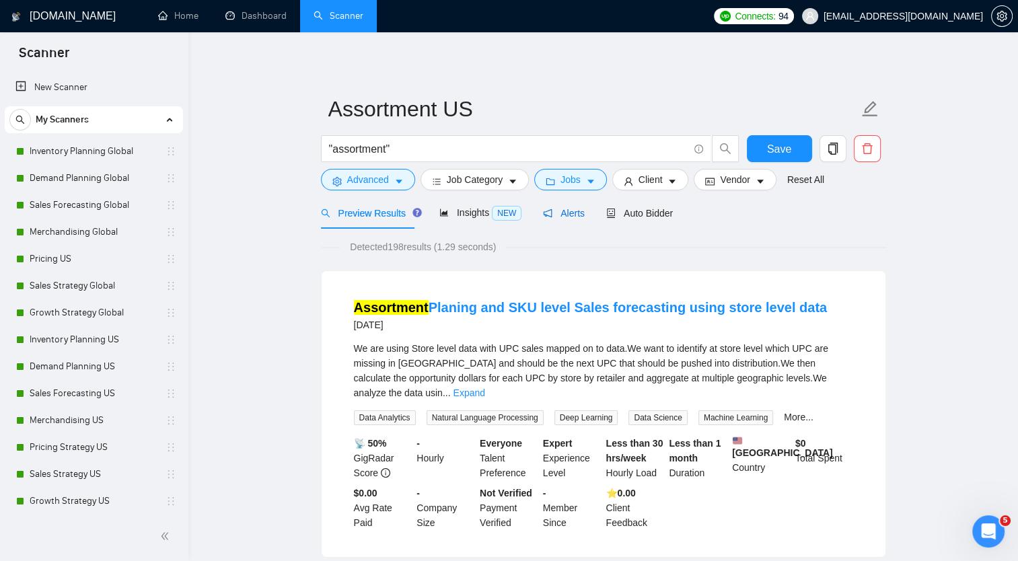
click at [560, 214] on span "Alerts" at bounding box center [564, 213] width 42 height 11
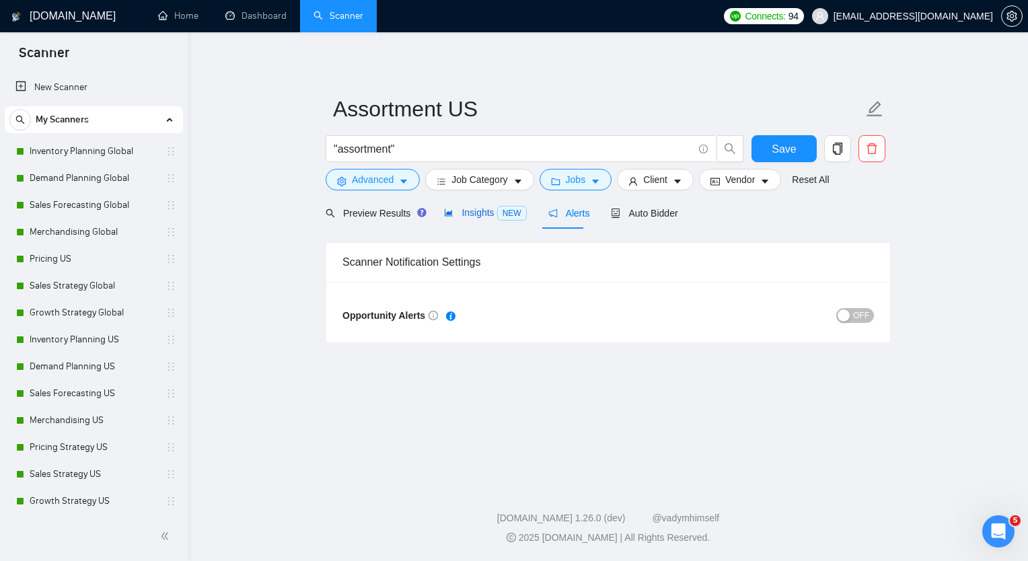
click at [479, 214] on span "Insights NEW" at bounding box center [485, 212] width 82 height 11
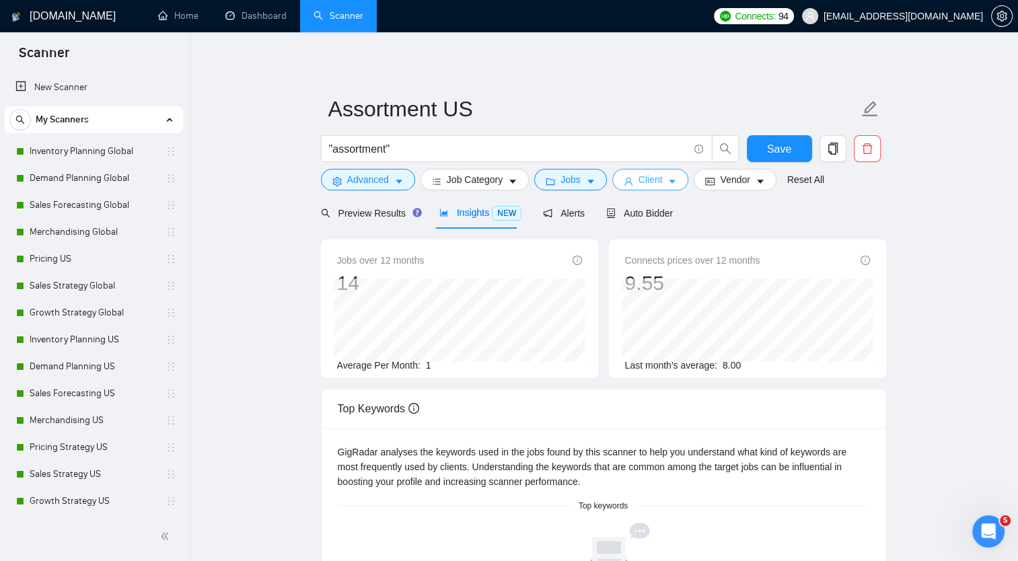
click at [659, 172] on button "Client" at bounding box center [650, 180] width 77 height 22
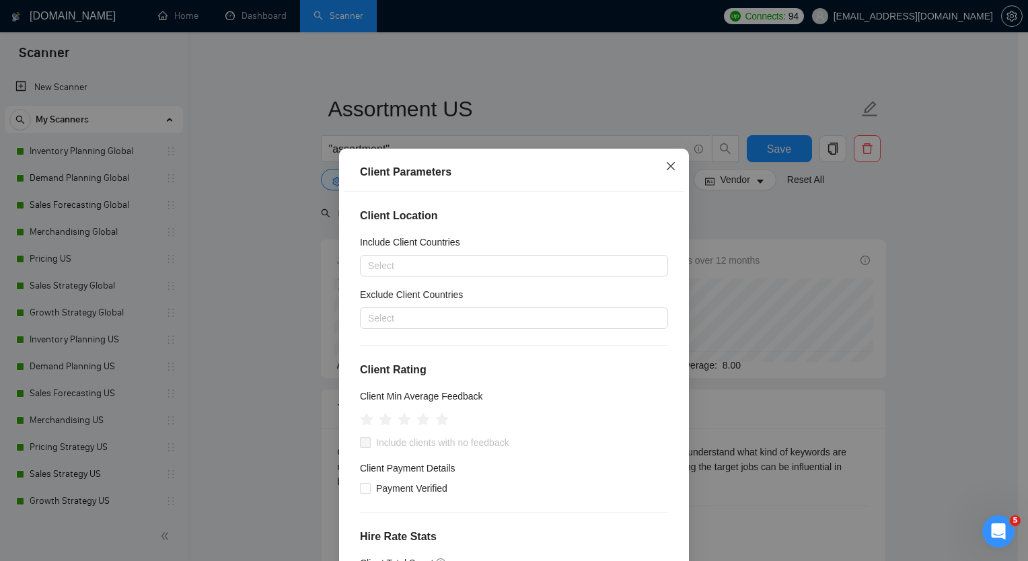
click at [667, 159] on span "Close" at bounding box center [671, 167] width 36 height 36
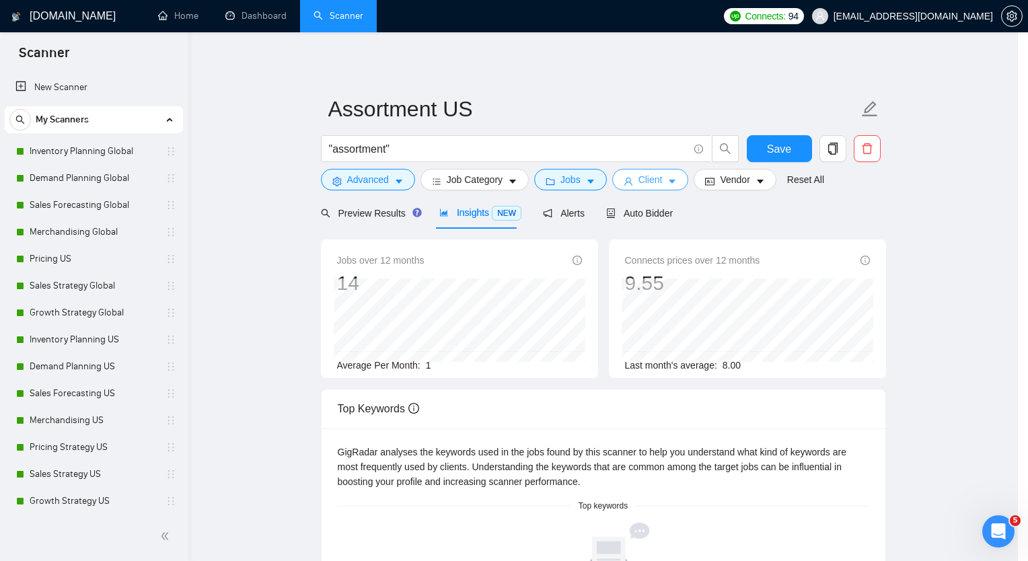
click at [667, 161] on body "Scanner New Scanner My Scanners Inventory Planning Global Demand Planning Globa…" at bounding box center [509, 280] width 1018 height 561
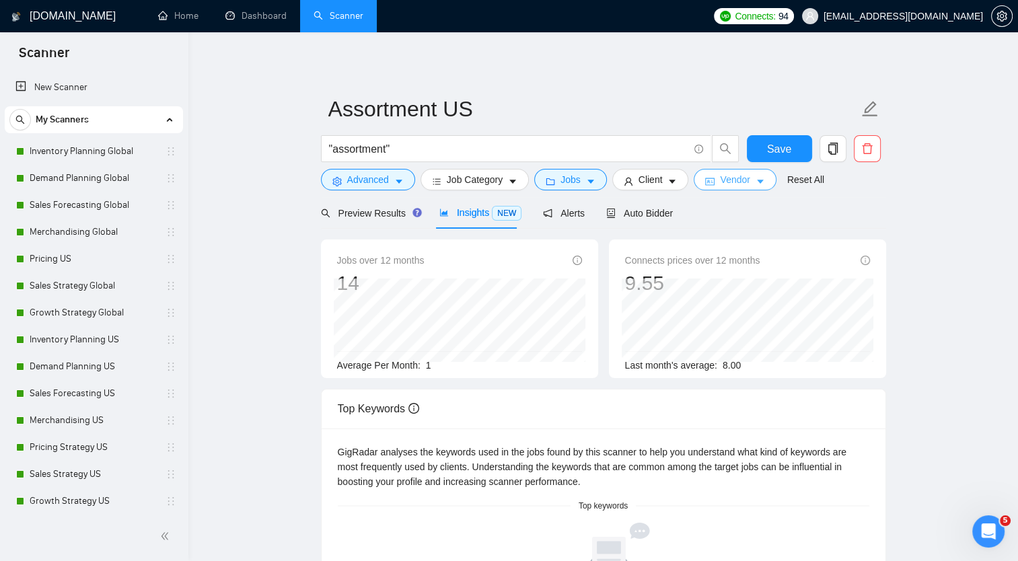
click at [734, 182] on span "Vendor" at bounding box center [735, 179] width 30 height 15
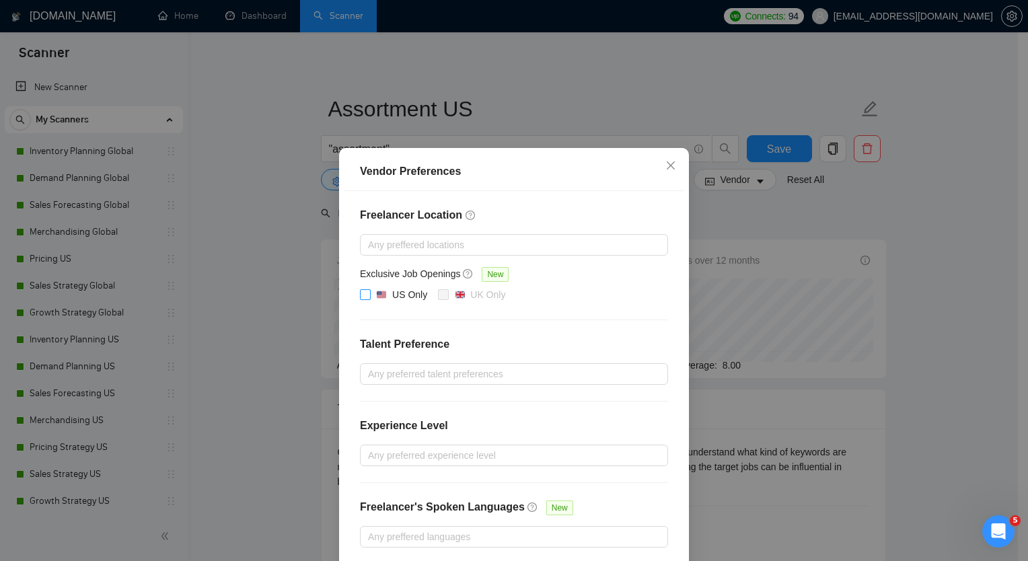
click at [360, 293] on input "US Only" at bounding box center [364, 293] width 9 height 9
checkbox input "true"
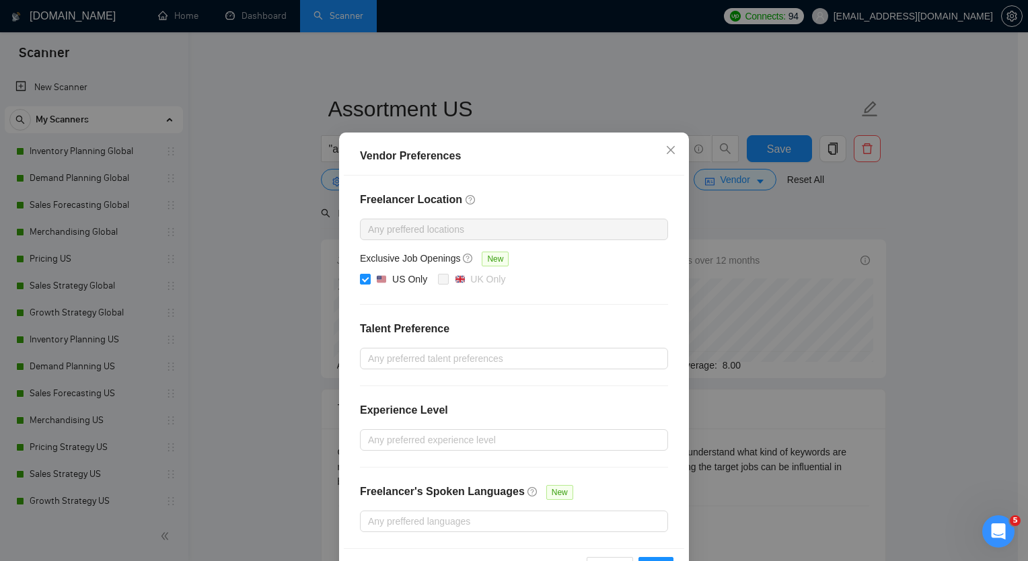
scroll to position [60, 0]
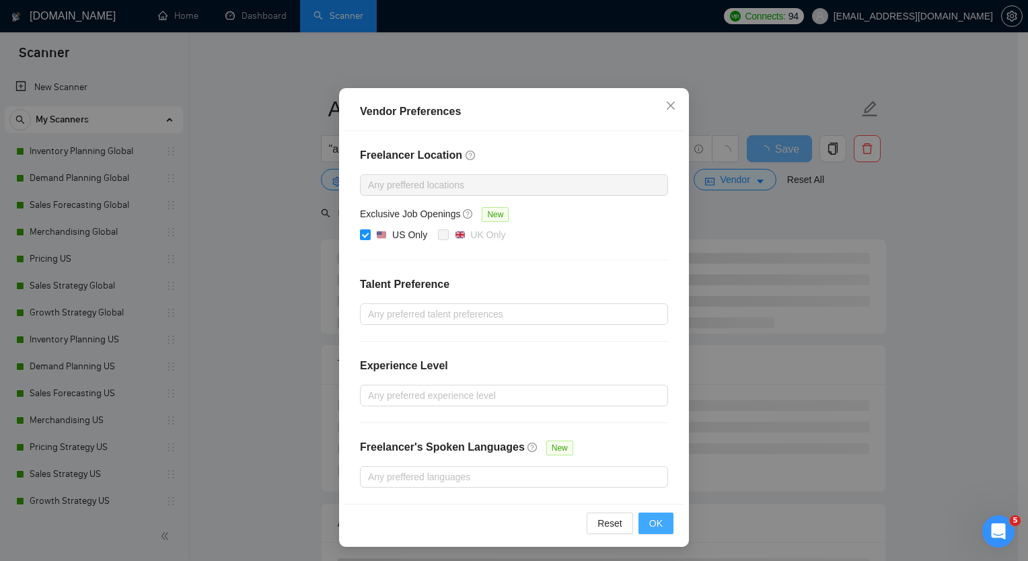
click at [640, 518] on button "OK" at bounding box center [655, 524] width 35 height 22
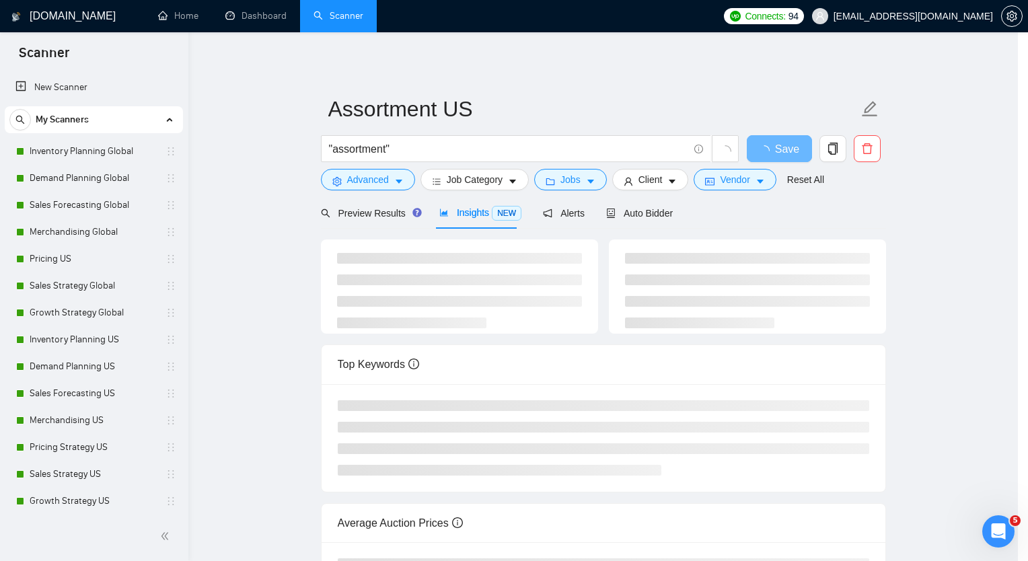
scroll to position [0, 0]
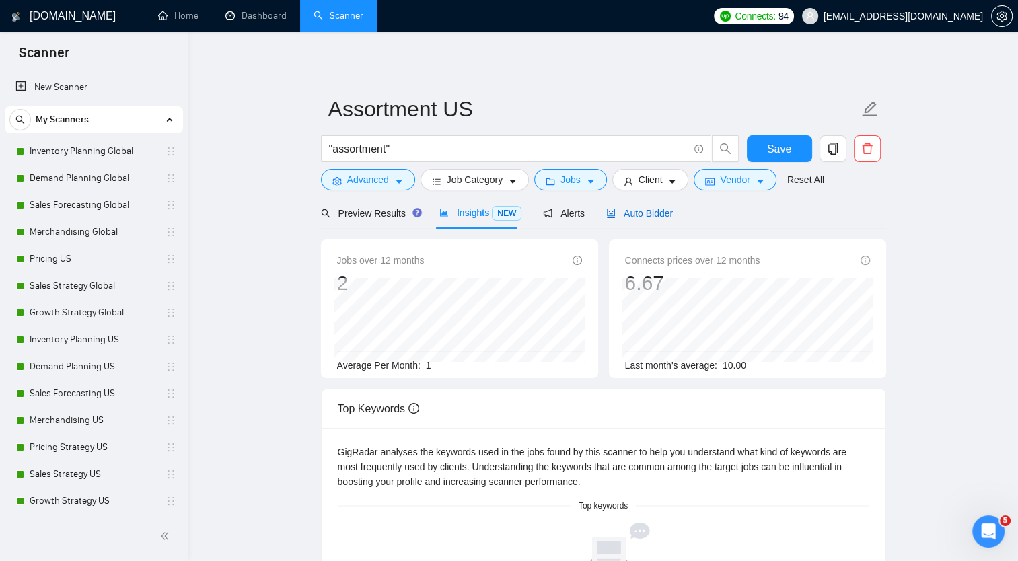
click at [644, 214] on span "Auto Bidder" at bounding box center [639, 213] width 67 height 11
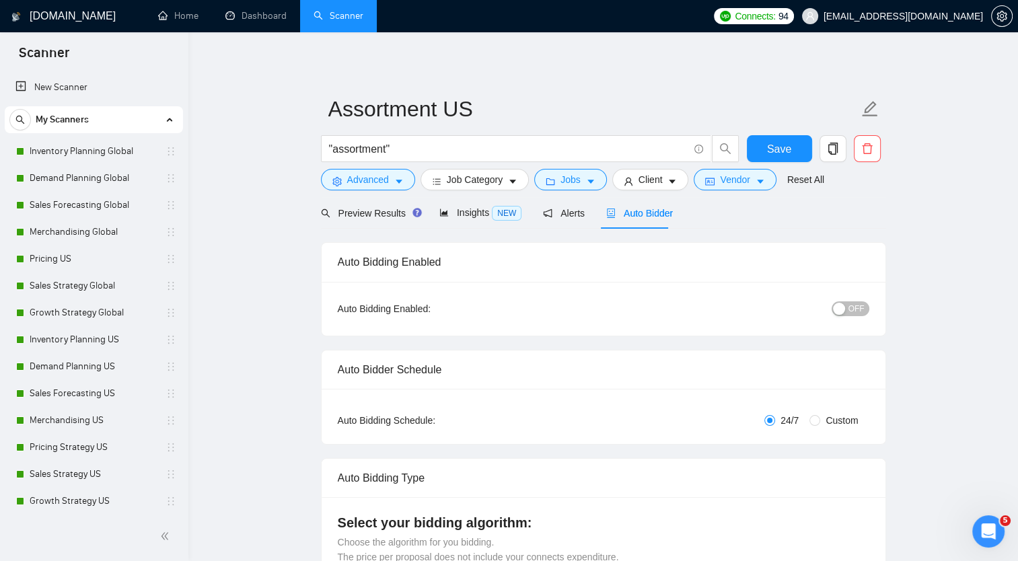
click at [838, 308] on div "button" at bounding box center [839, 309] width 12 height 12
click at [863, 219] on div "Preview Results Insights NEW Alerts Auto Bidder" at bounding box center [603, 213] width 565 height 32
click at [365, 214] on span "Preview Results" at bounding box center [369, 213] width 97 height 11
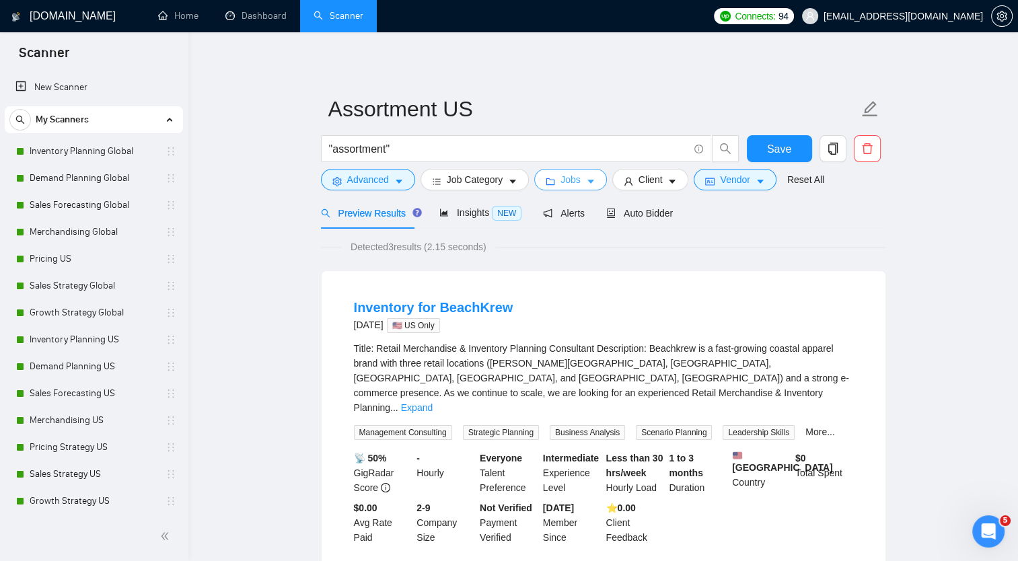
click at [577, 184] on button "Jobs" at bounding box center [570, 180] width 73 height 22
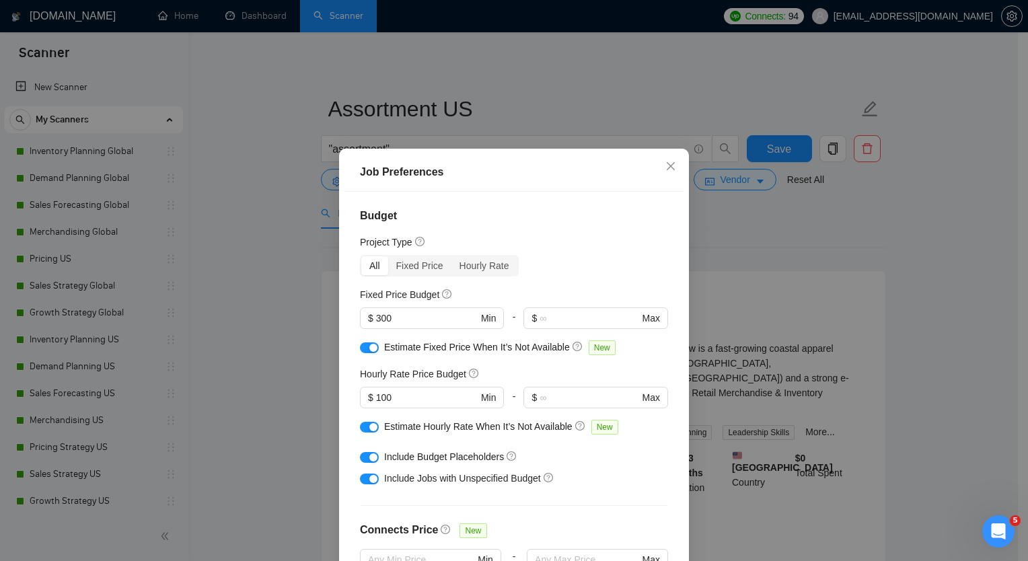
click at [369, 351] on div "button" at bounding box center [373, 348] width 8 height 8
drag, startPoint x: 419, startPoint y: 319, endPoint x: 326, endPoint y: 311, distance: 93.8
click at [326, 311] on div "Job Preferences Budget Project Type All Fixed Price Hourly Rate Fixed Price Bud…" at bounding box center [514, 280] width 1028 height 561
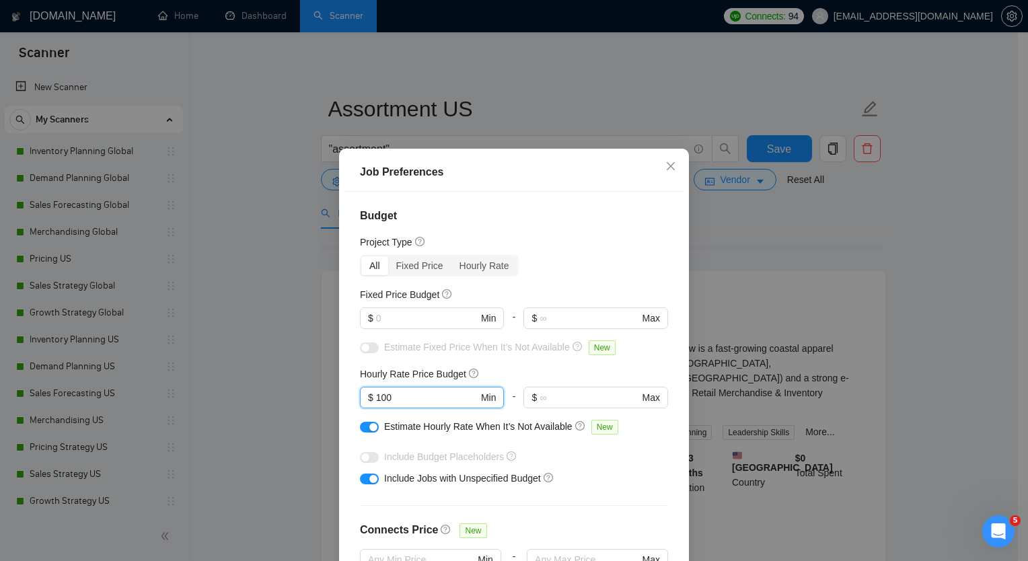
drag, startPoint x: 402, startPoint y: 400, endPoint x: 288, endPoint y: 380, distance: 115.4
click at [288, 380] on div "Job Preferences Budget Project Type All Fixed Price Hourly Rate Fixed Price Bud…" at bounding box center [514, 280] width 1028 height 561
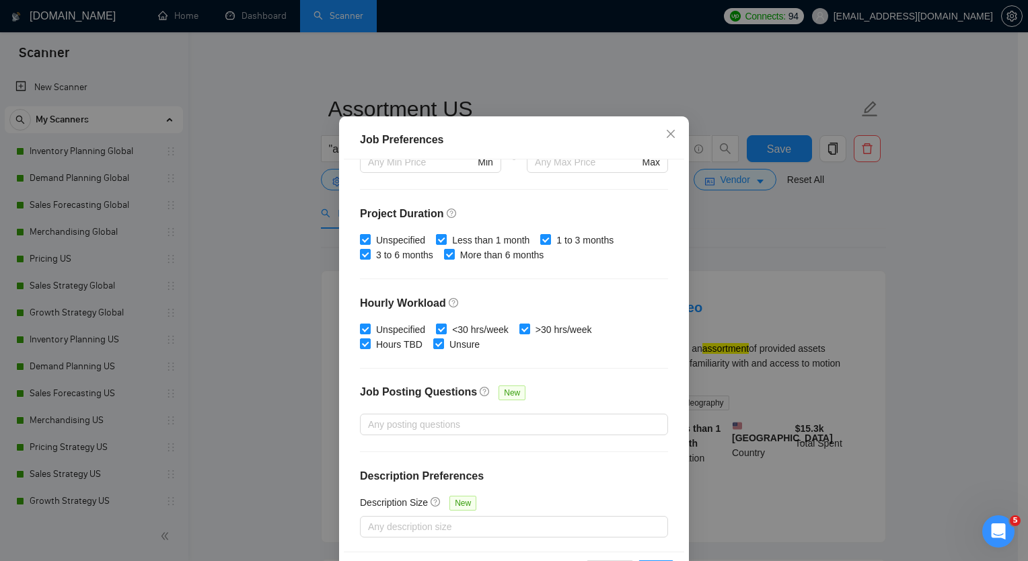
scroll to position [81, 0]
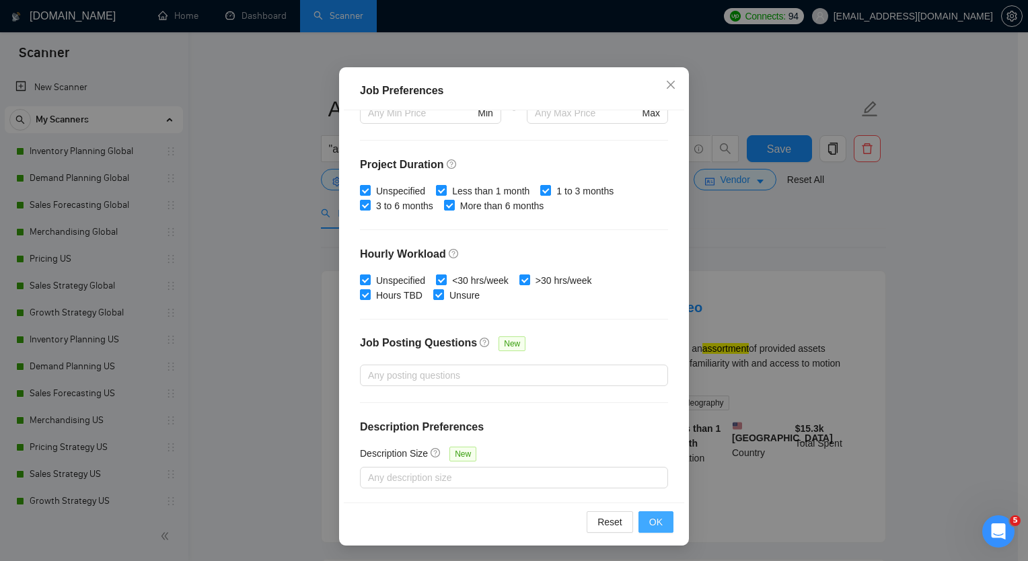
click at [649, 521] on span "OK" at bounding box center [655, 522] width 13 height 15
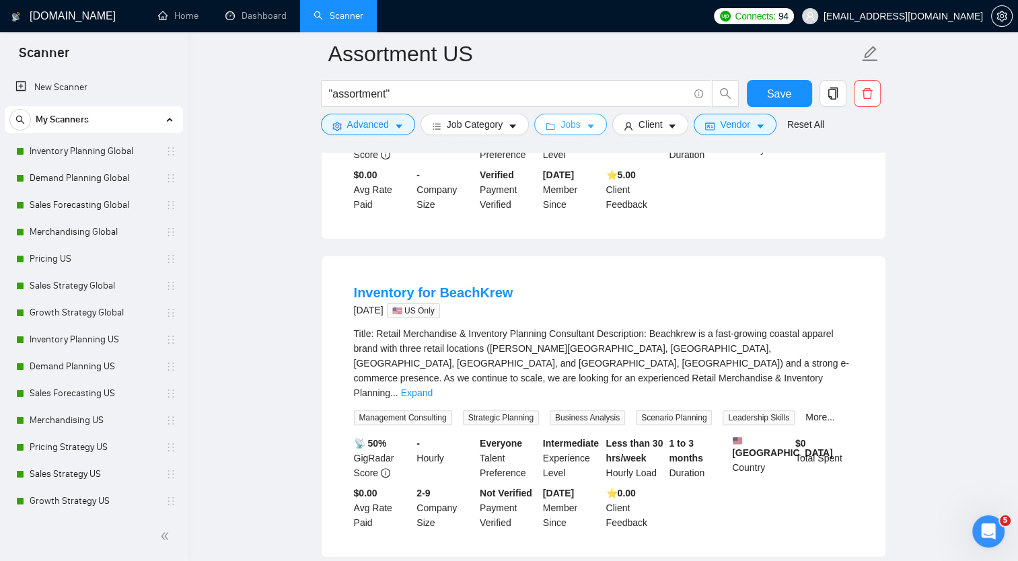
scroll to position [0, 0]
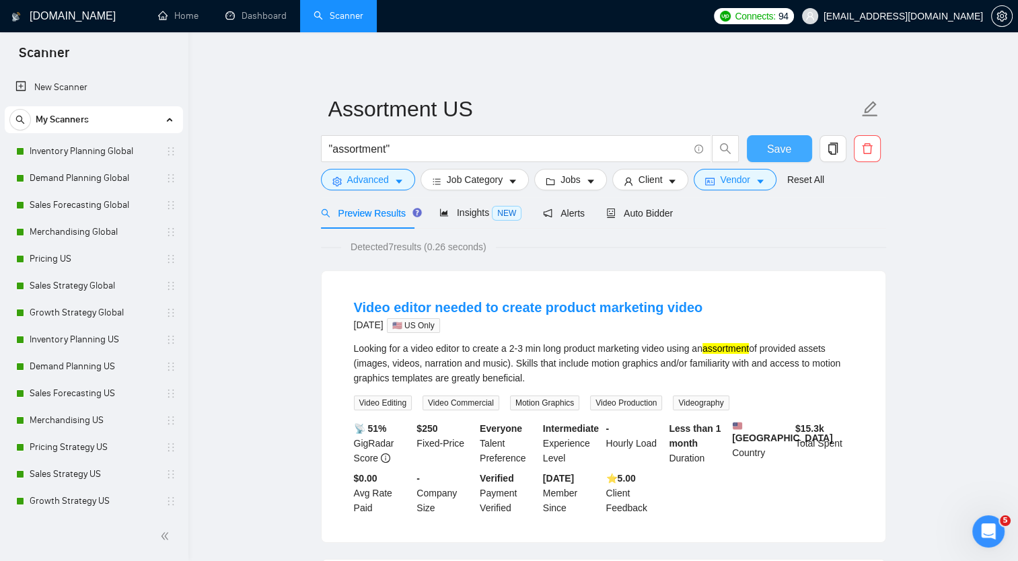
click at [775, 156] on span "Save" at bounding box center [779, 149] width 24 height 17
